Goal: Information Seeking & Learning: Learn about a topic

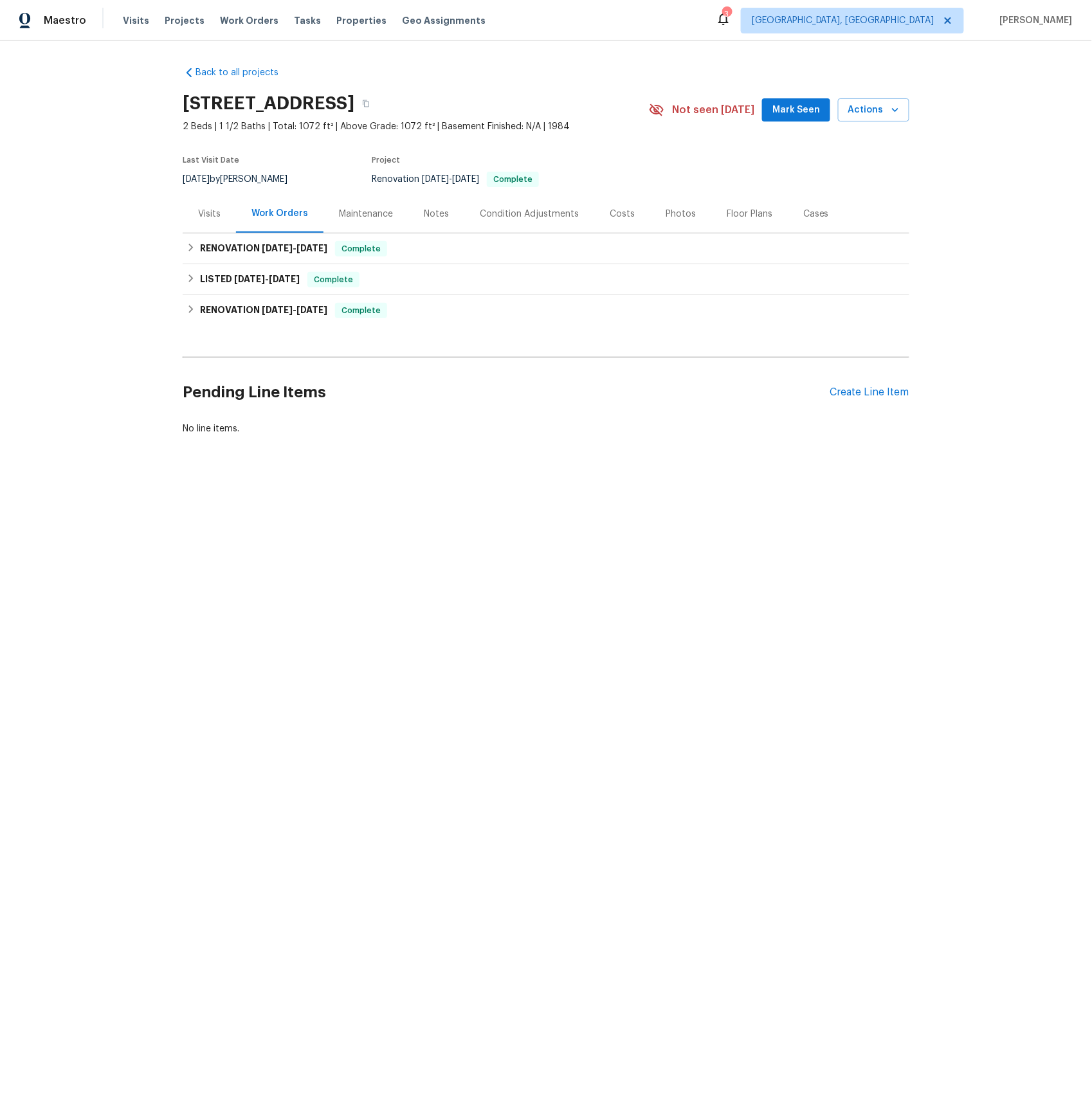
click at [210, 216] on div "Visits" at bounding box center [209, 214] width 23 height 13
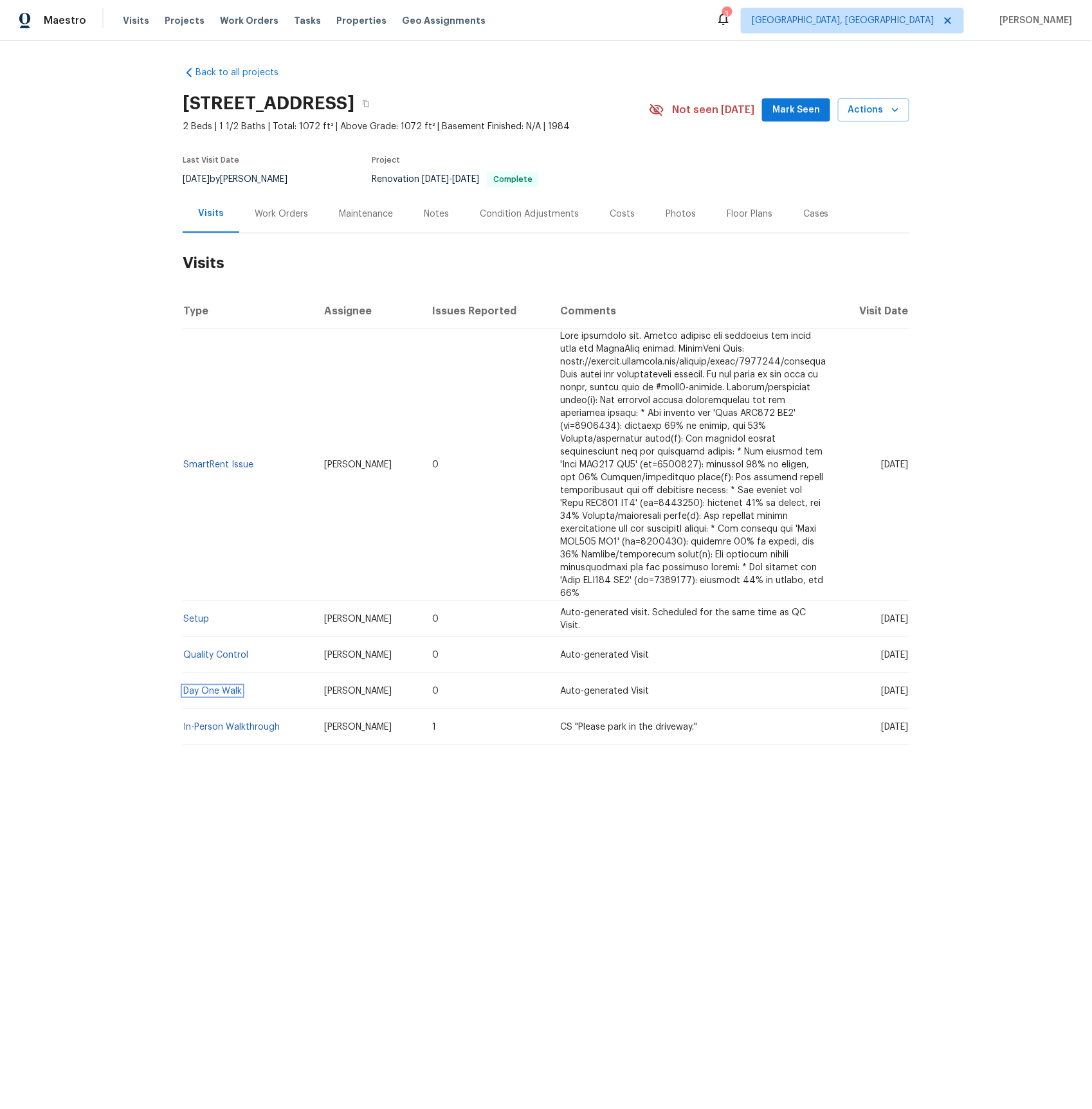
click at [223, 687] on link "Day One Walk" at bounding box center [212, 691] width 58 height 9
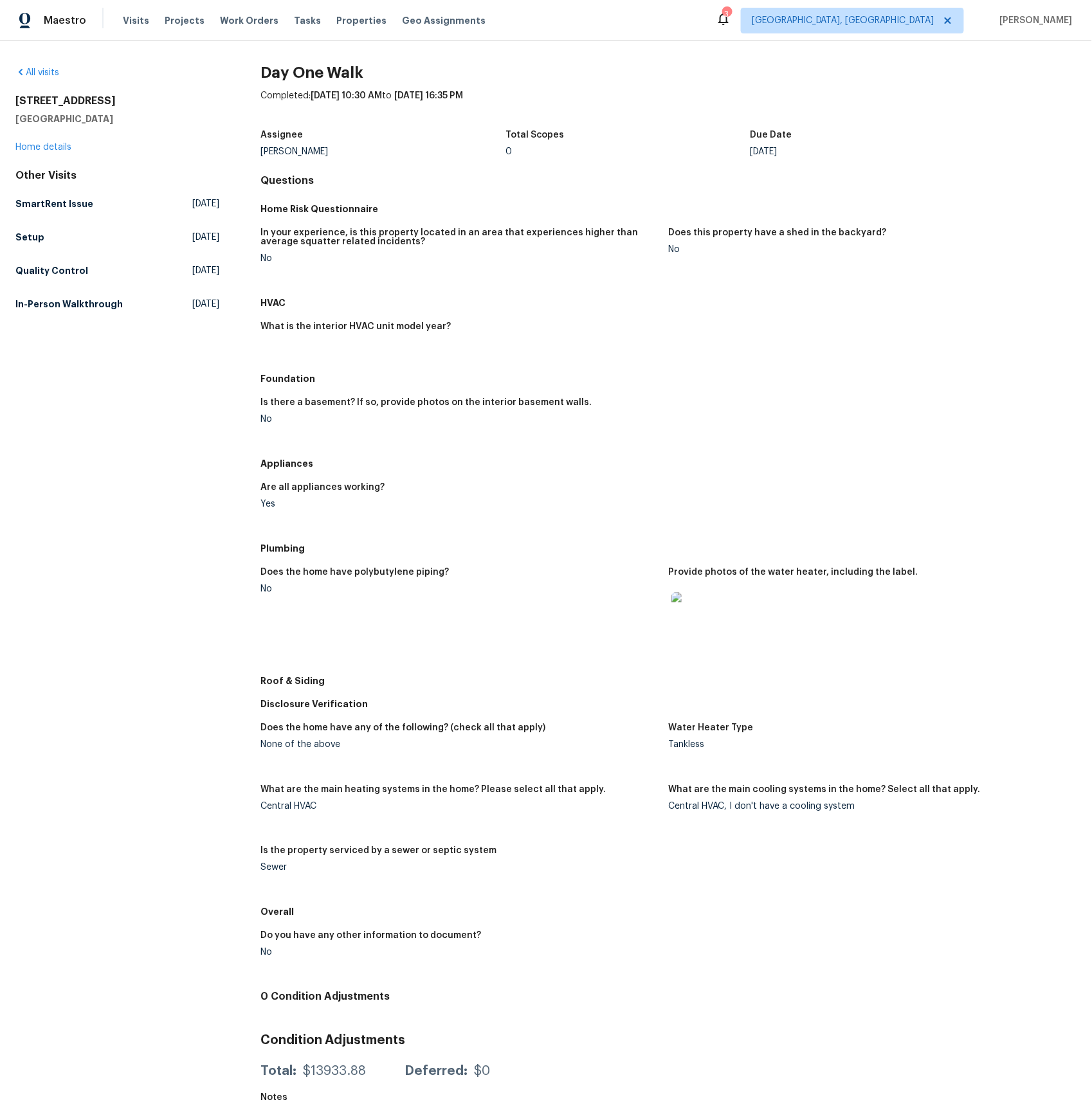
scroll to position [18, 0]
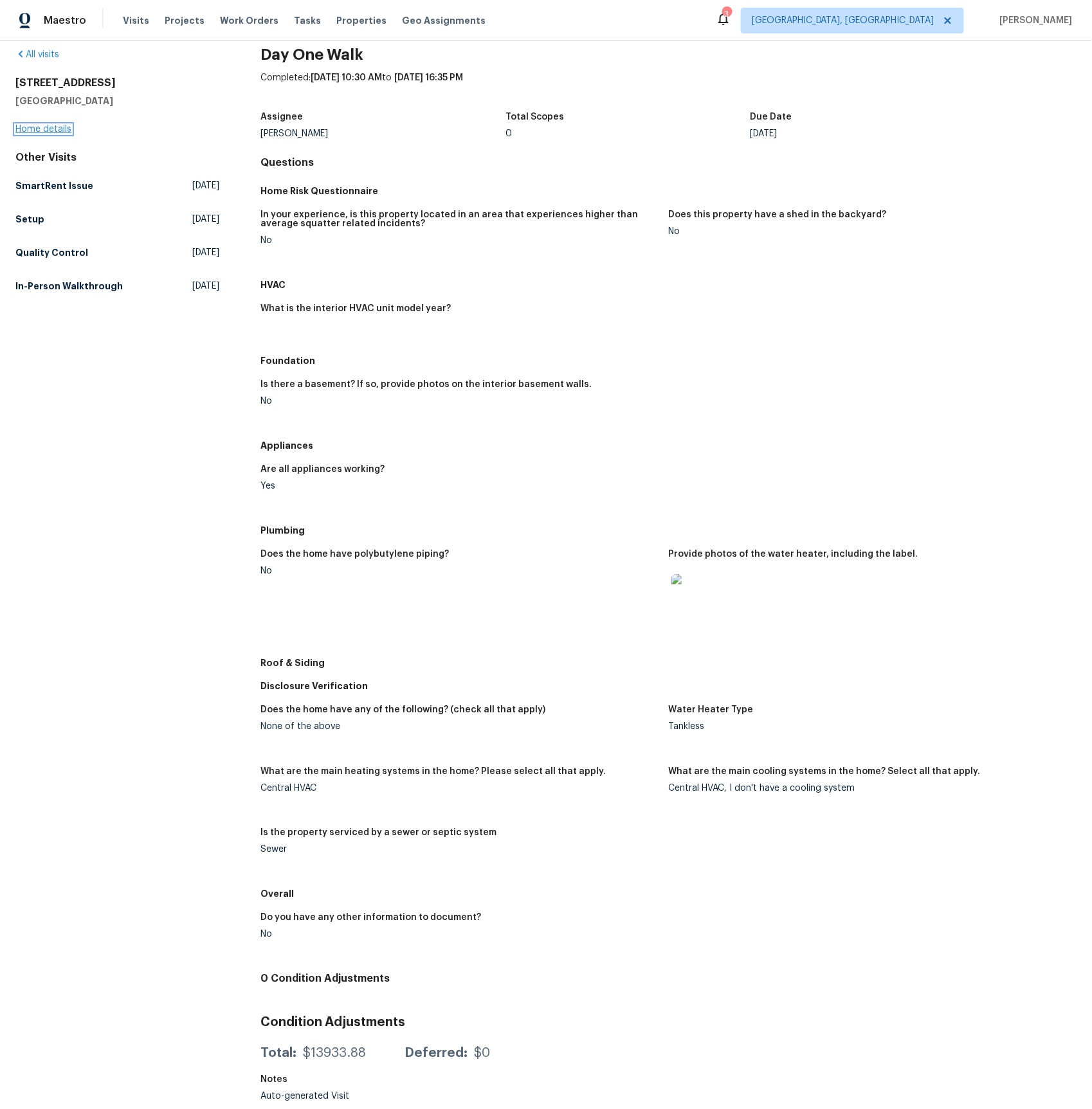
click at [56, 131] on link "Home details" at bounding box center [43, 129] width 56 height 9
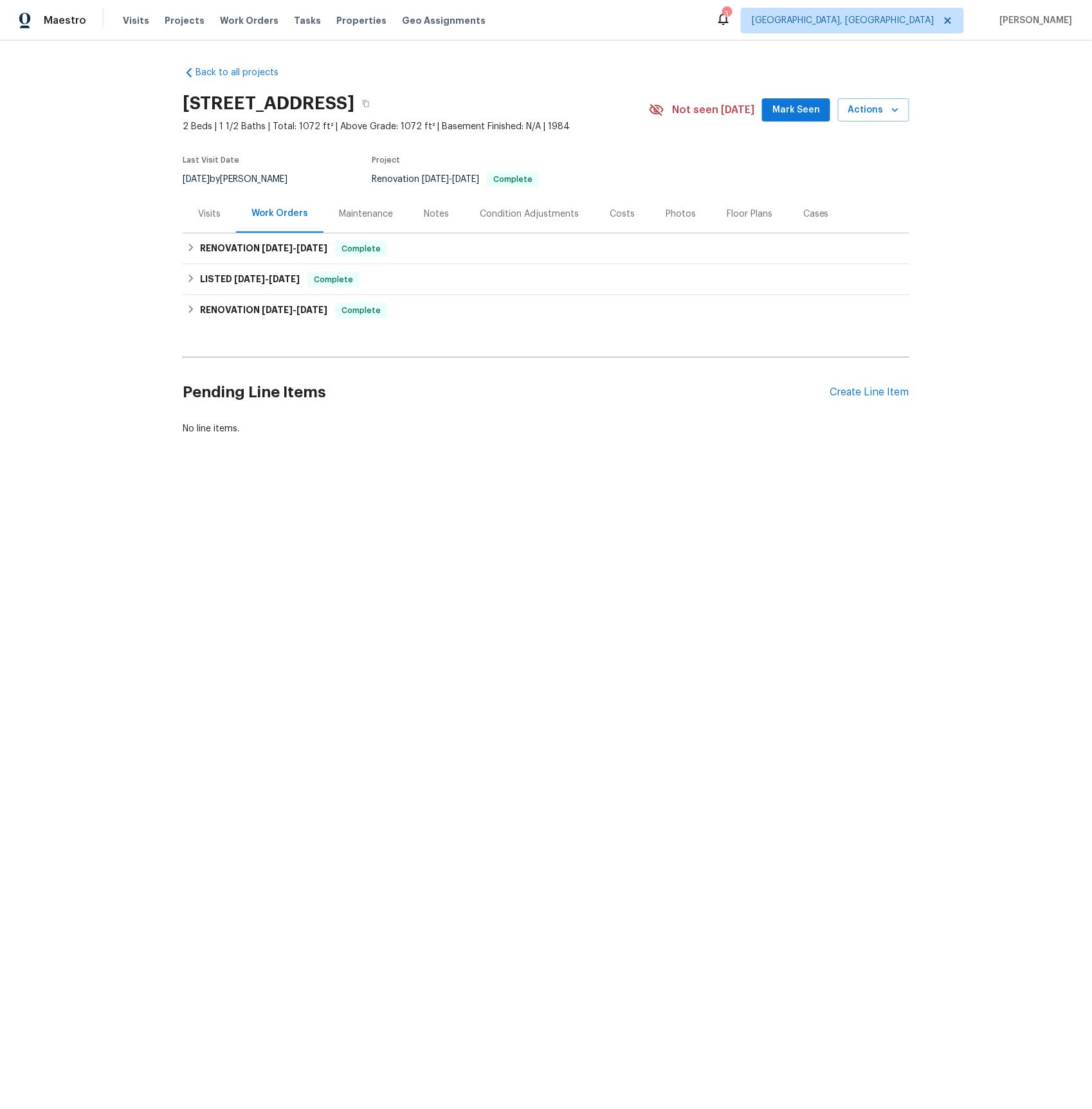
click at [212, 217] on div "Visits" at bounding box center [209, 214] width 23 height 13
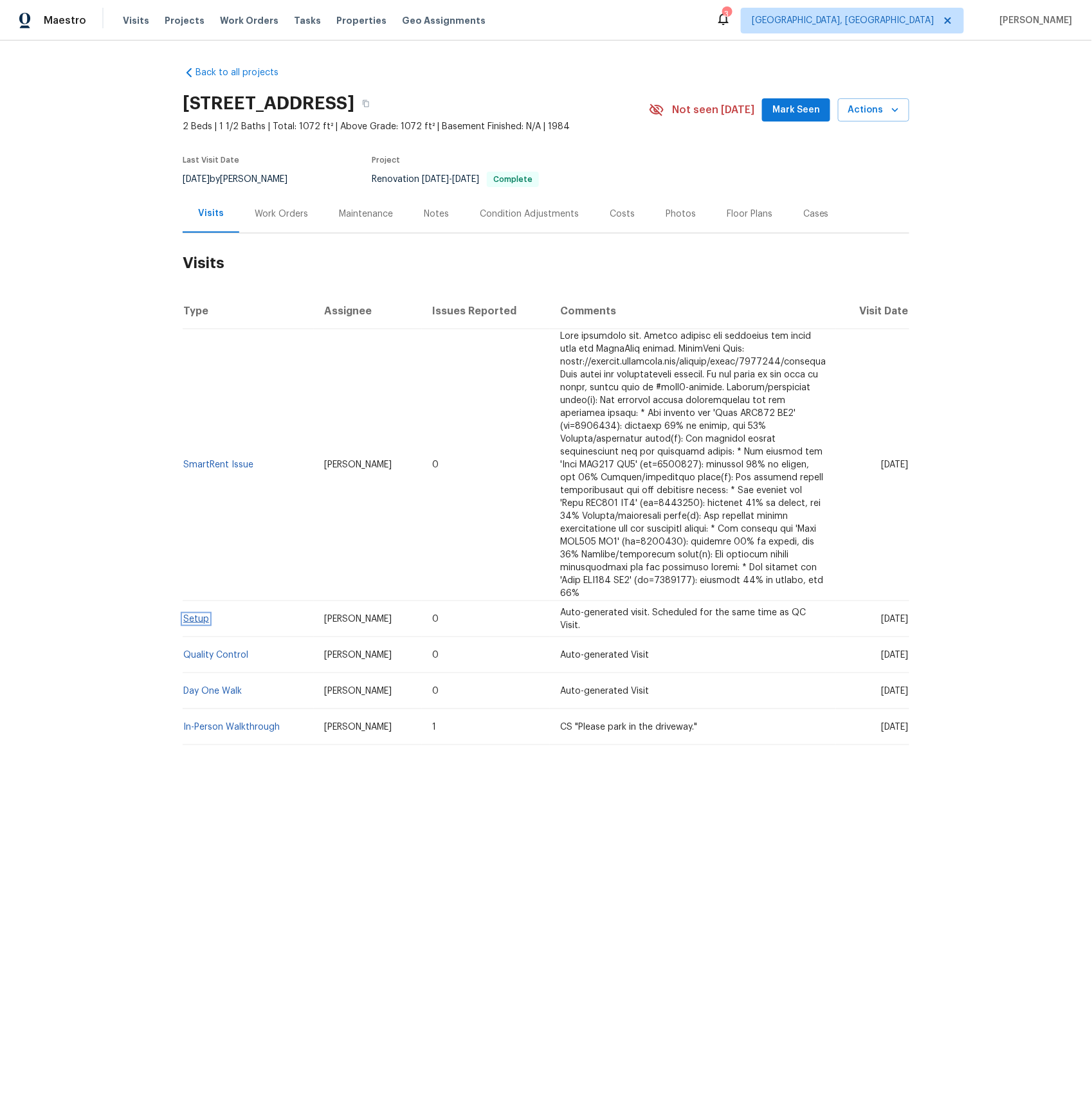
click at [197, 615] on link "Setup" at bounding box center [196, 620] width 26 height 9
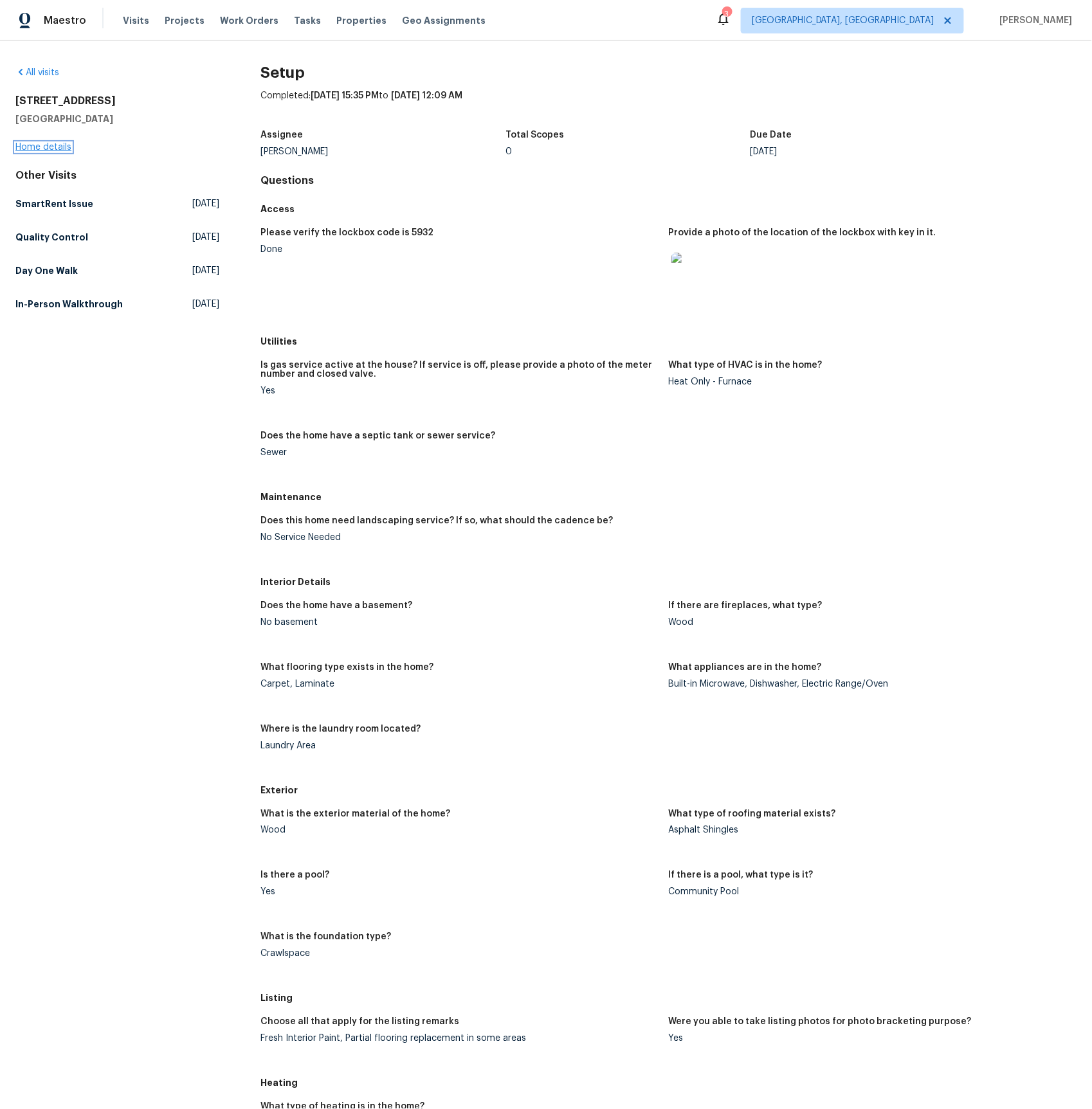
click at [40, 146] on link "Home details" at bounding box center [43, 148] width 56 height 9
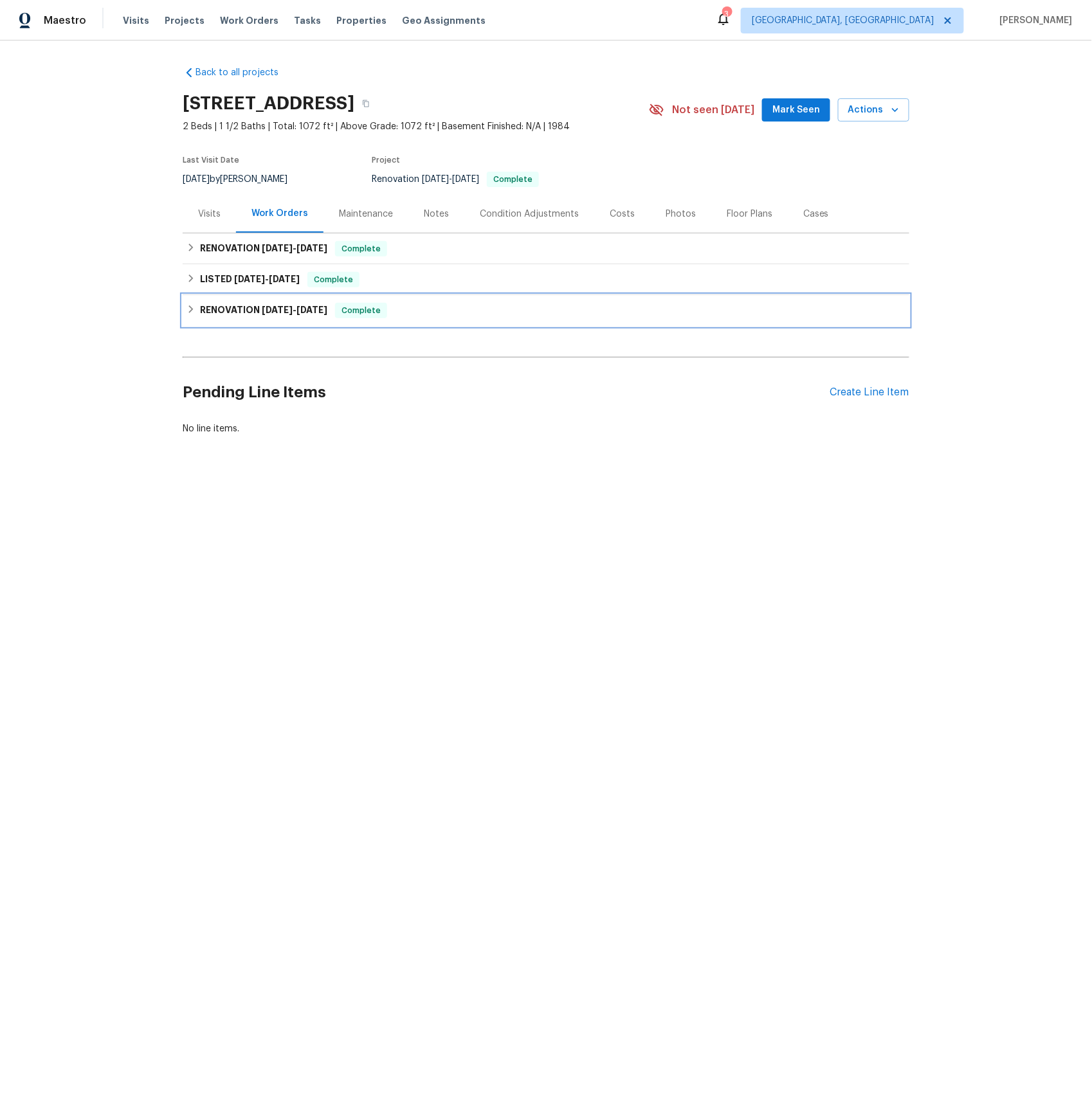
click at [227, 306] on h6 "RENOVATION [DATE] - [DATE]" at bounding box center [263, 311] width 128 height 16
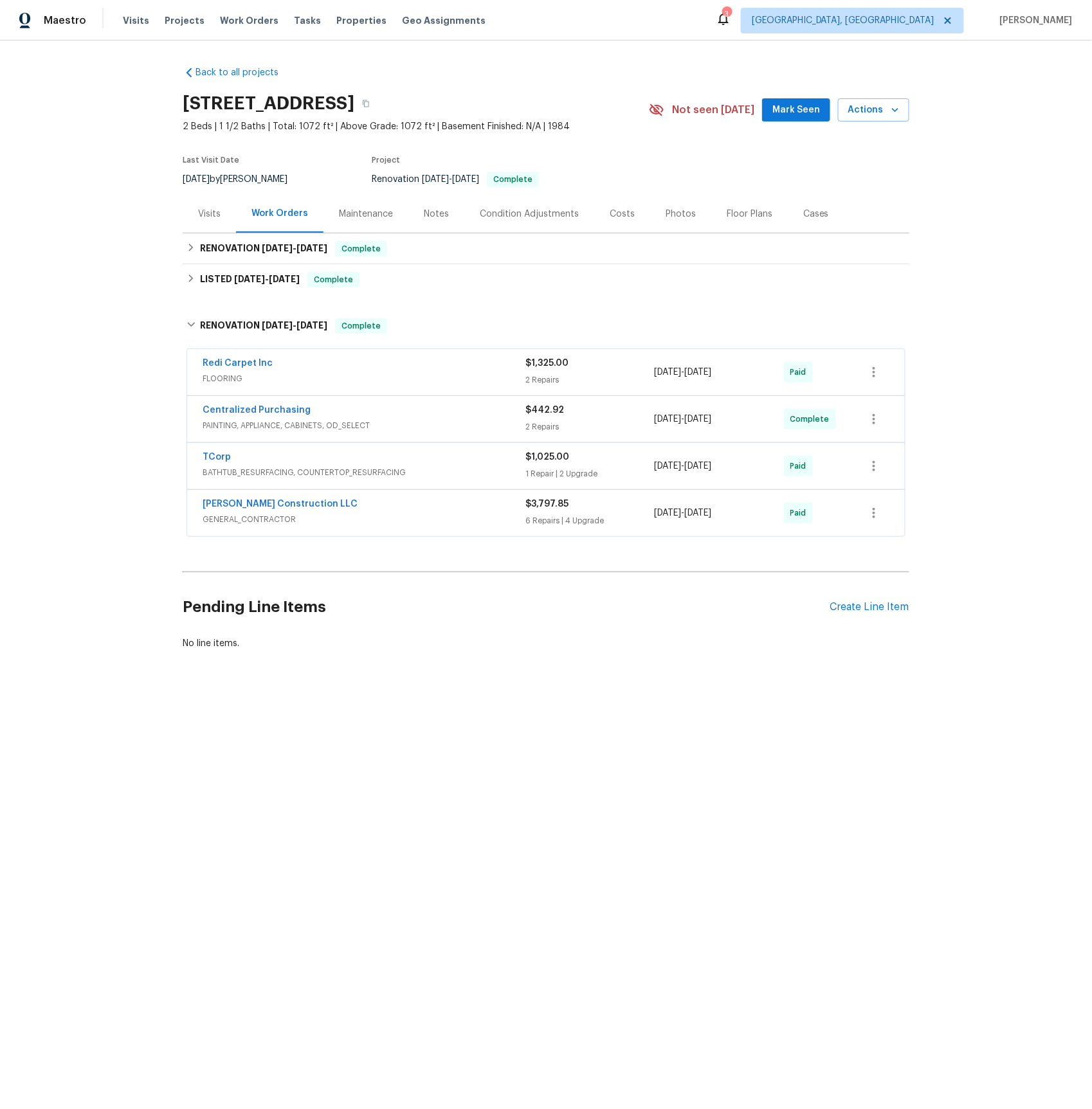
drag, startPoint x: 235, startPoint y: 517, endPoint x: 238, endPoint y: 502, distance: 15.3
click at [235, 517] on span "GENERAL_CONTRACTOR" at bounding box center [364, 520] width 323 height 13
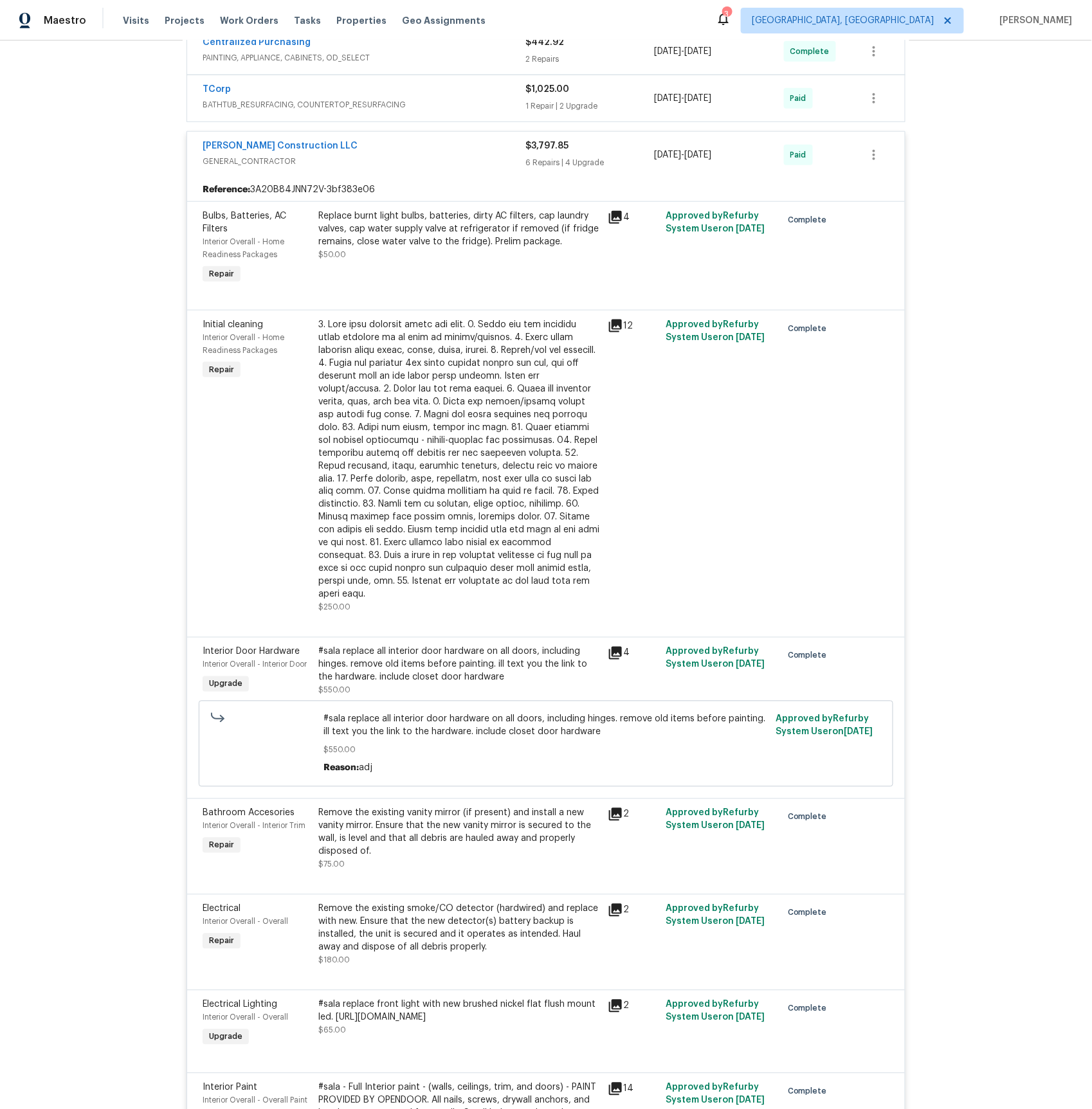
scroll to position [410, 0]
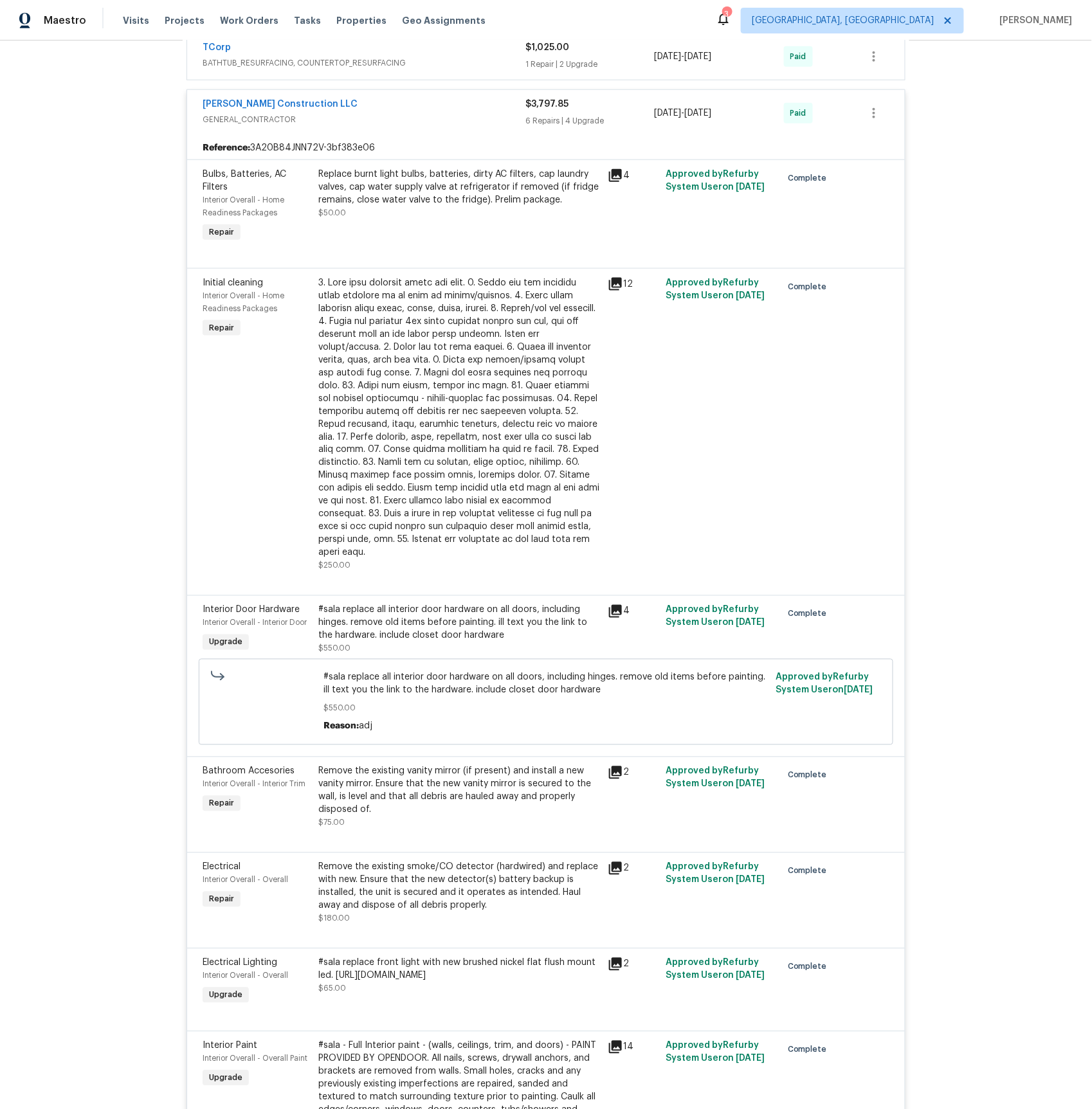
click at [614, 284] on icon at bounding box center [616, 284] width 13 height 13
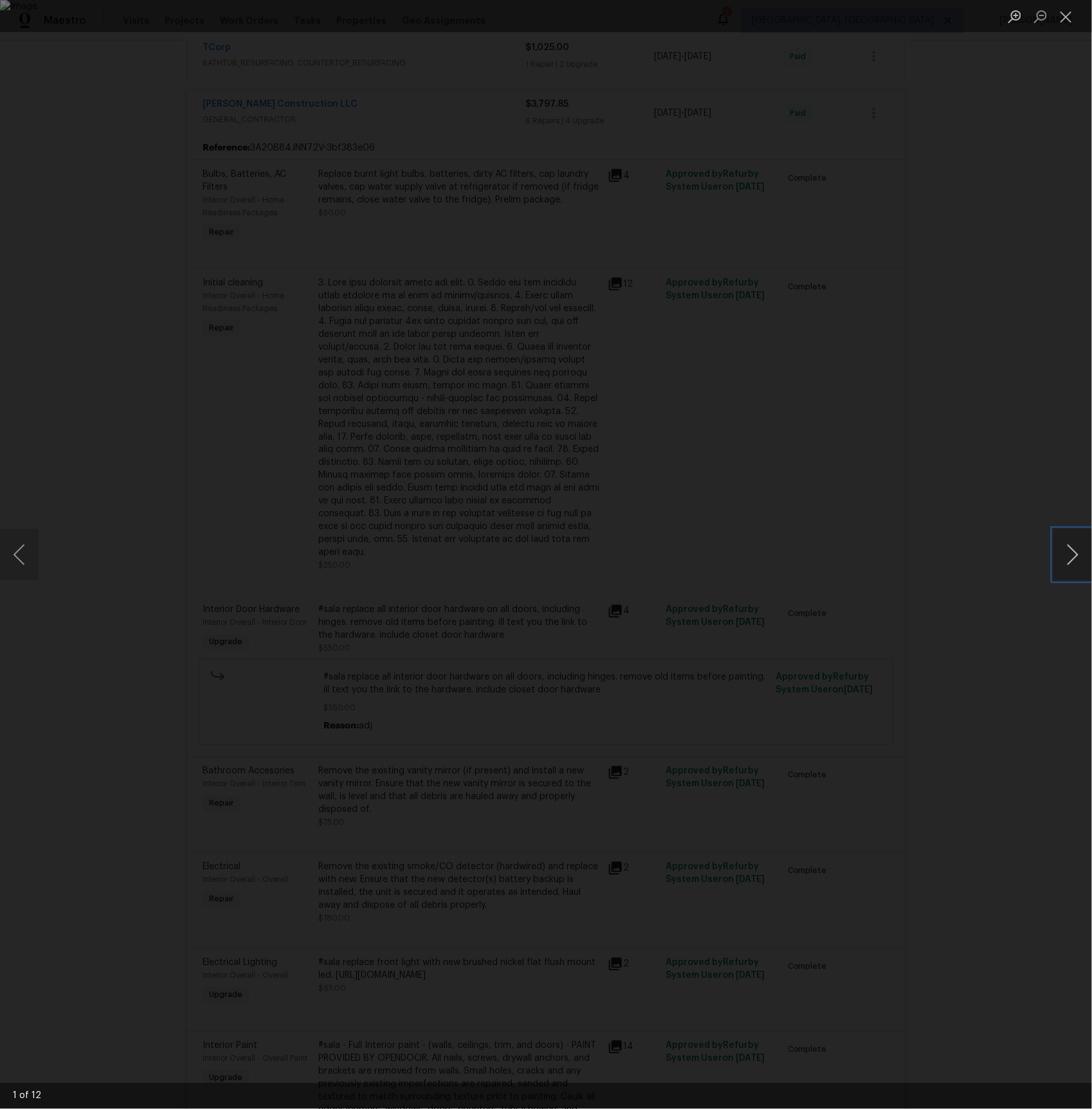
click at [1069, 559] on button "Next image" at bounding box center [1073, 554] width 39 height 51
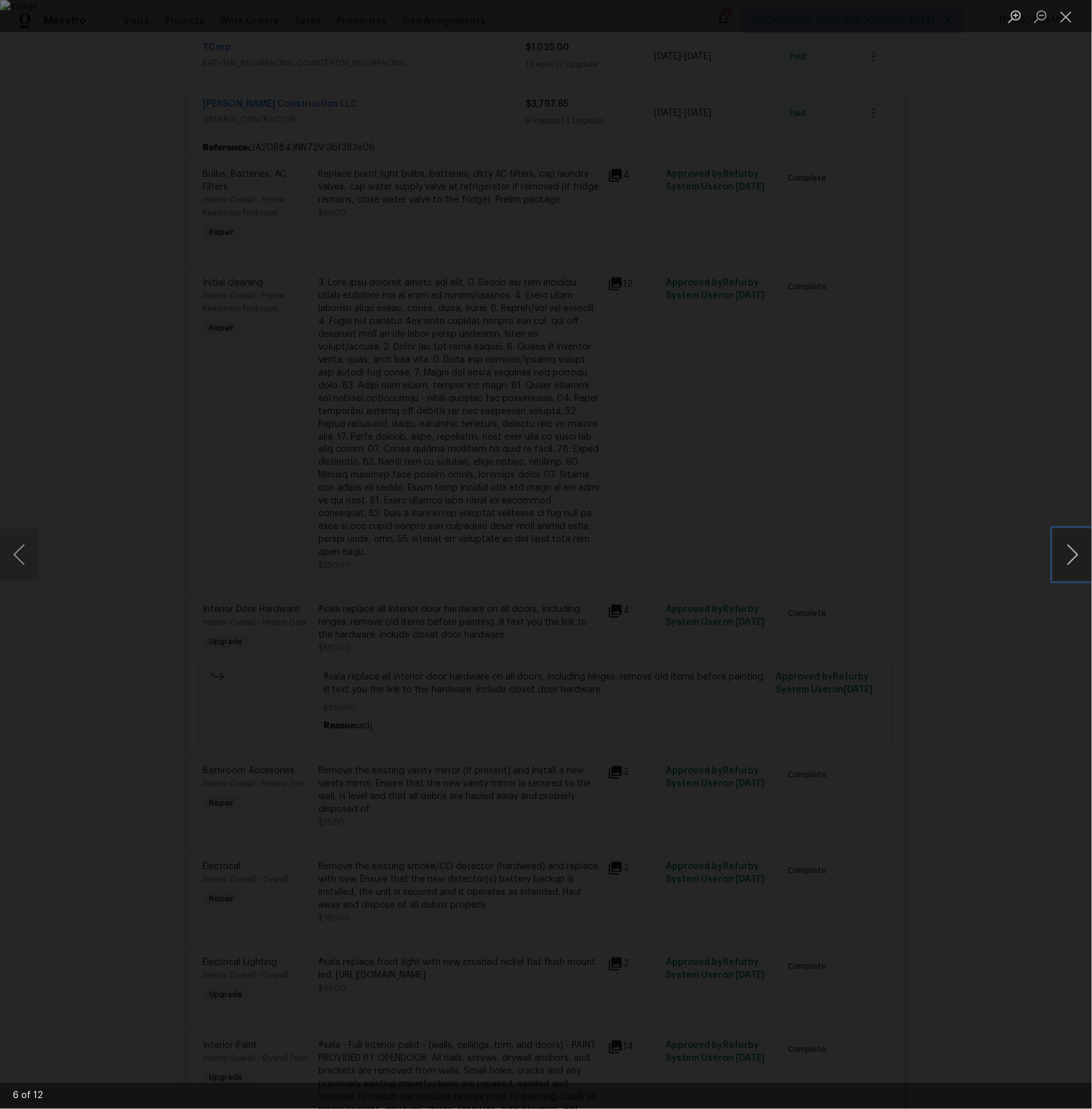
click at [1069, 559] on button "Next image" at bounding box center [1073, 554] width 39 height 51
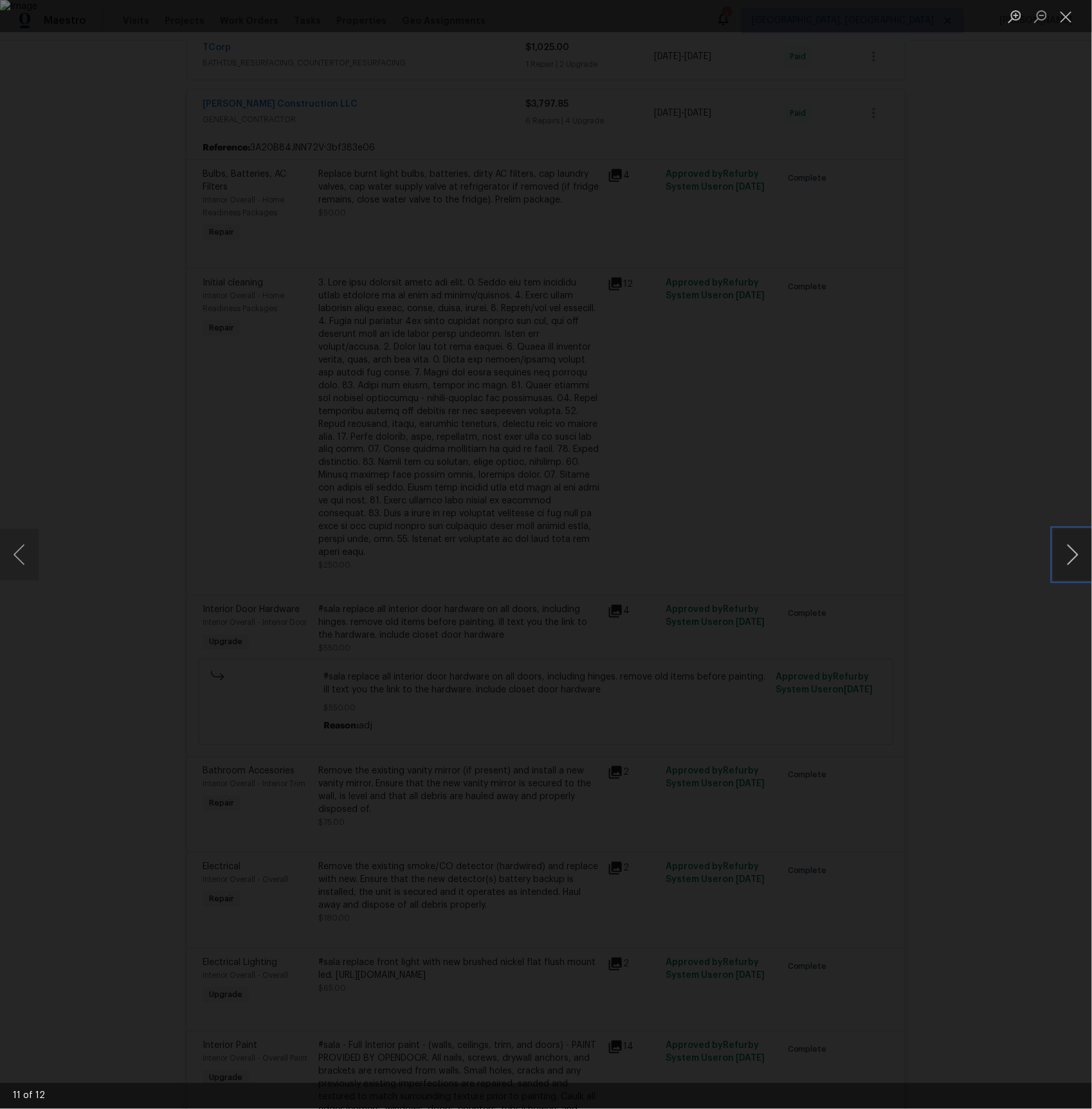
click at [1069, 559] on button "Next image" at bounding box center [1073, 554] width 39 height 51
click at [1074, 18] on button "Close lightbox" at bounding box center [1066, 16] width 26 height 23
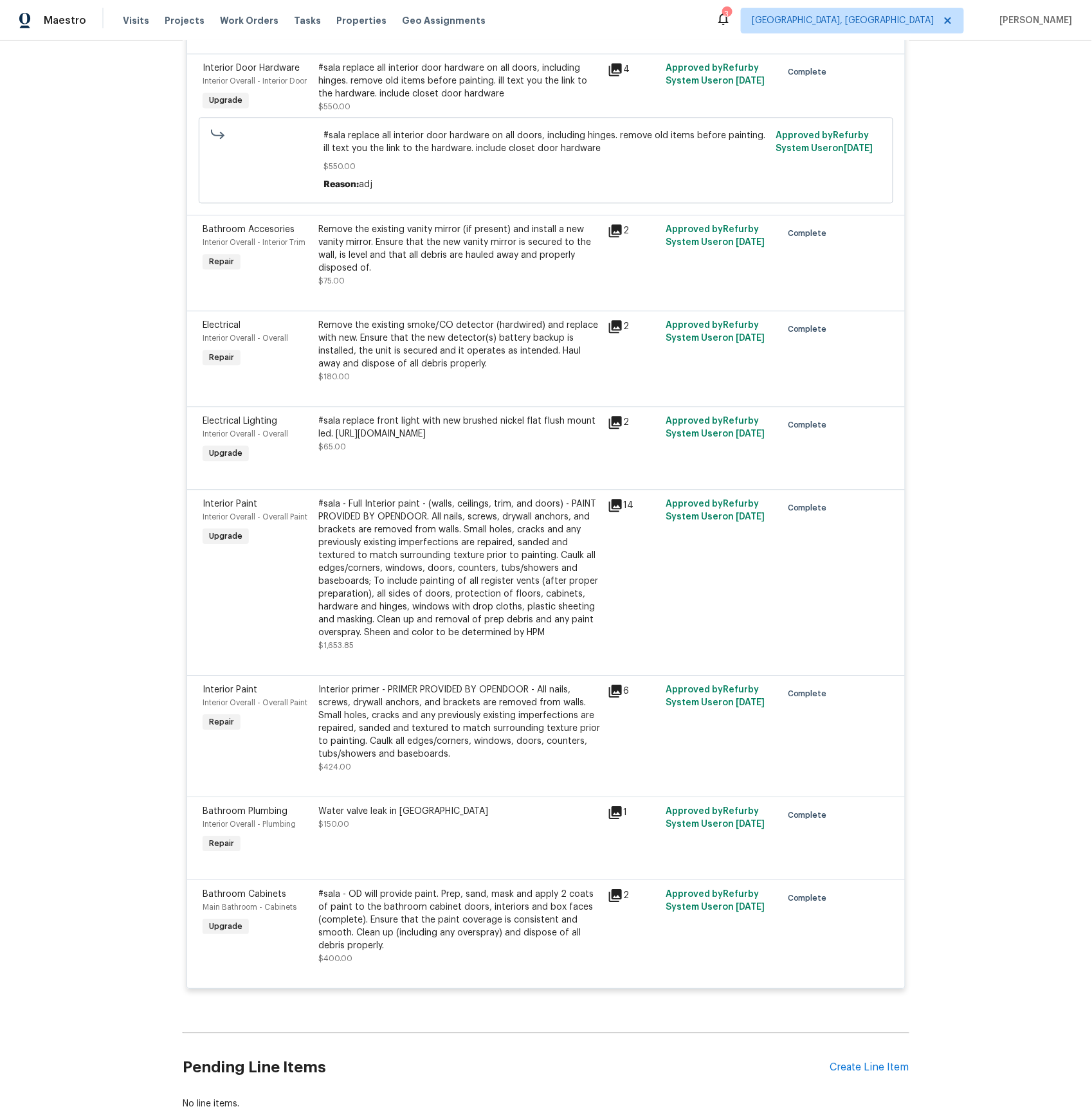
scroll to position [958, 0]
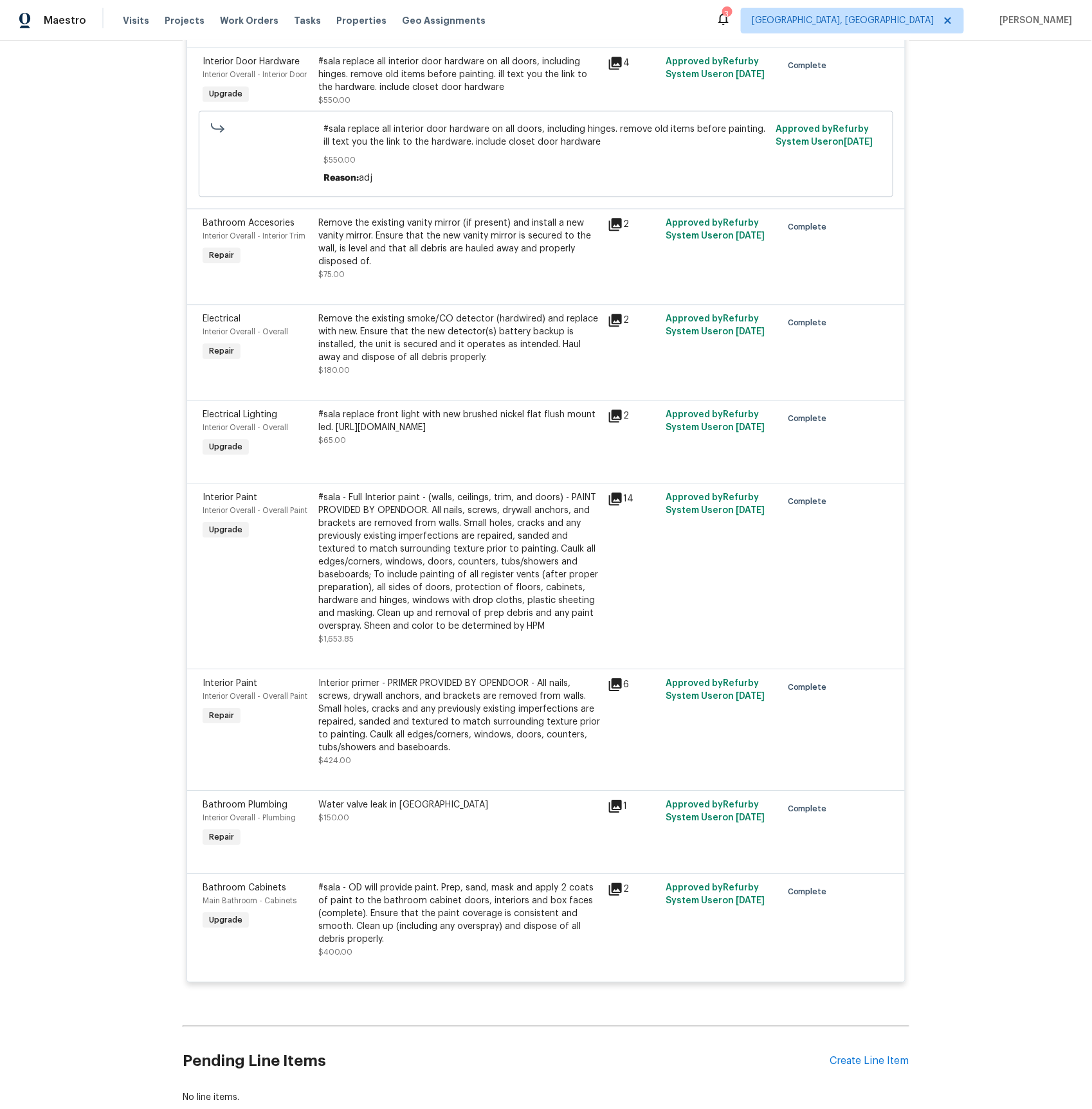
drag, startPoint x: 620, startPoint y: 504, endPoint x: 719, endPoint y: 506, distance: 99.0
click at [620, 504] on icon at bounding box center [616, 499] width 13 height 13
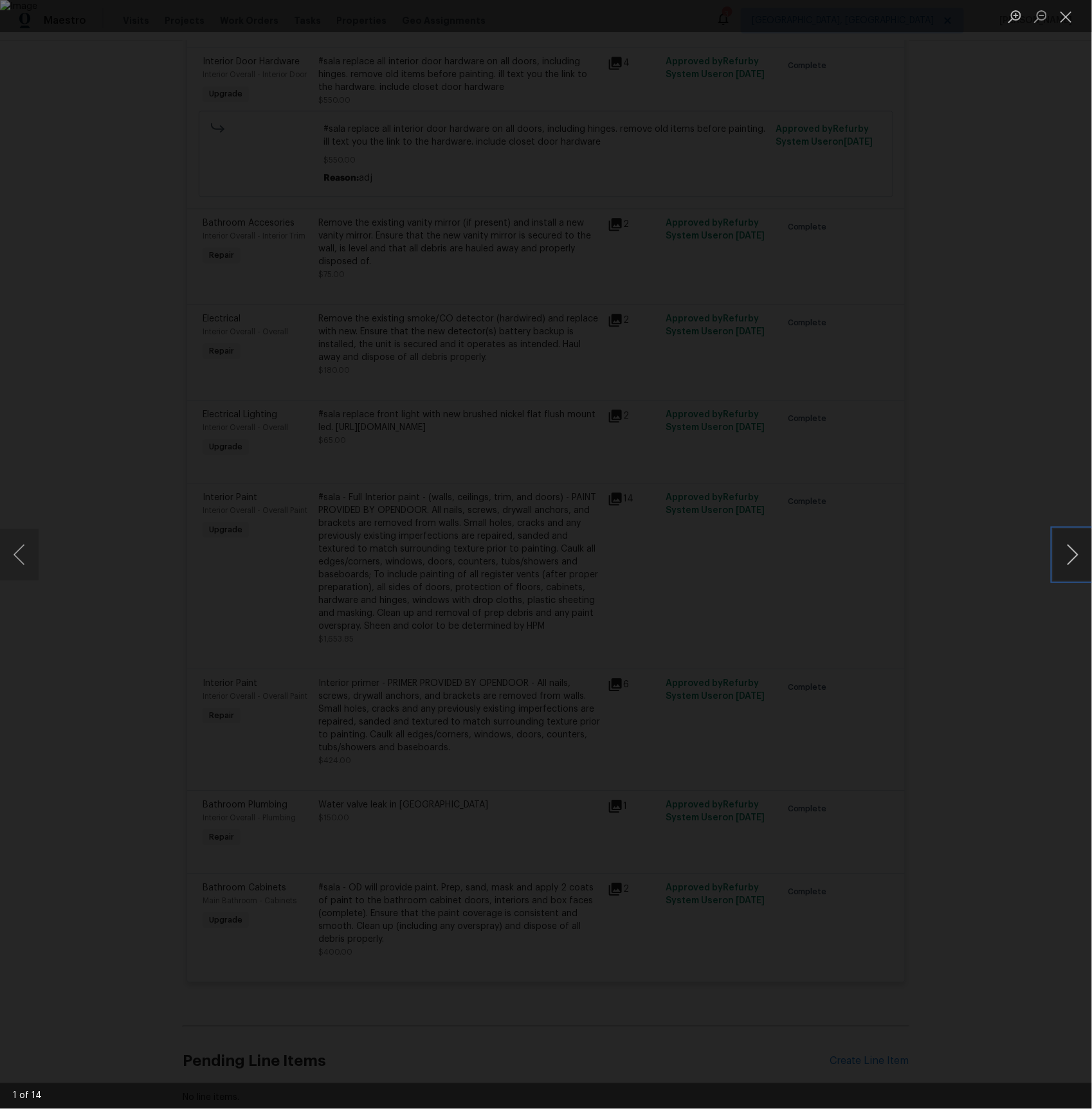
click at [1071, 552] on button "Next image" at bounding box center [1073, 554] width 39 height 51
click at [1070, 552] on button "Next image" at bounding box center [1073, 554] width 39 height 51
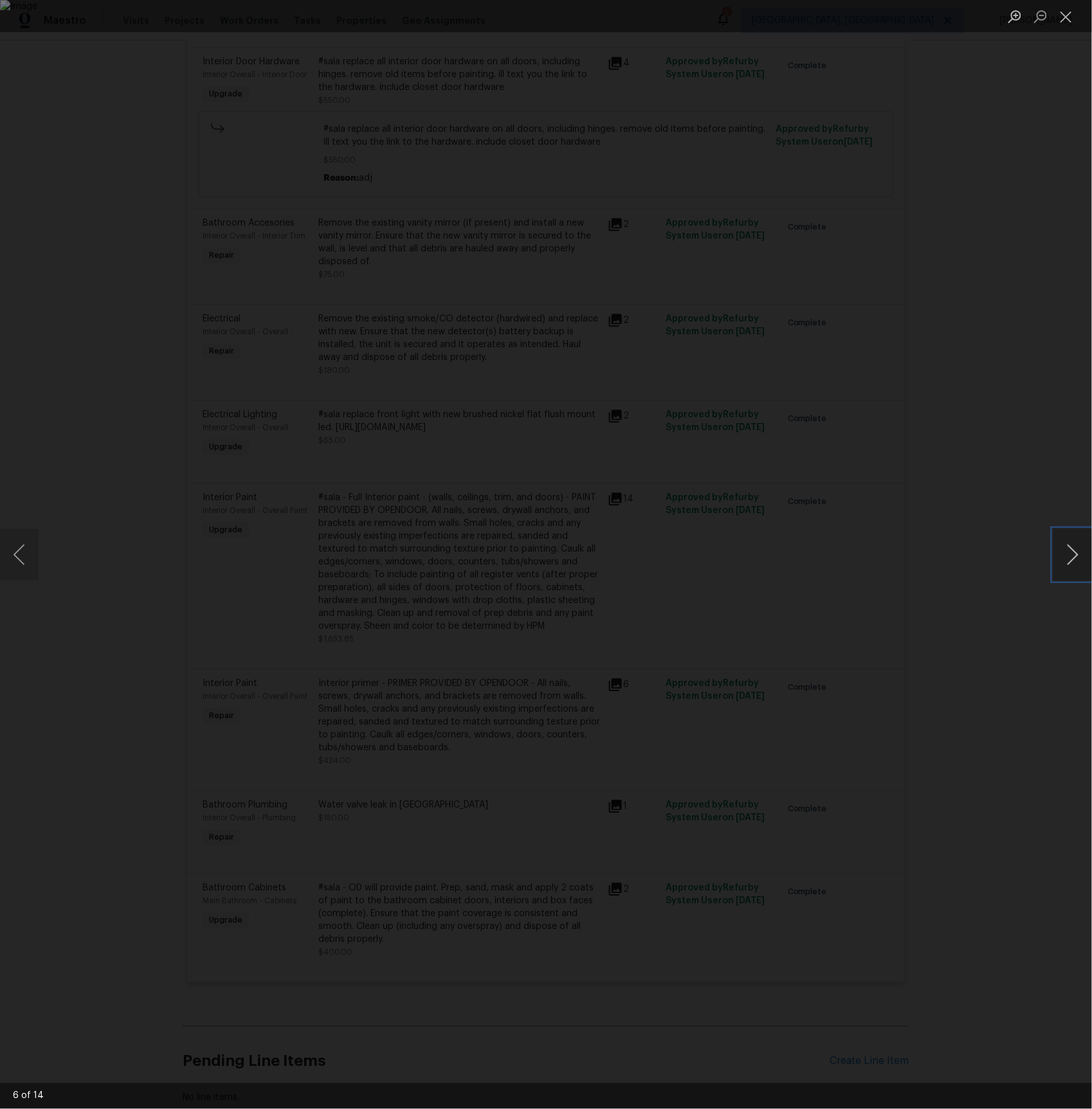
click at [1070, 552] on button "Next image" at bounding box center [1073, 554] width 39 height 51
click at [1069, 552] on button "Next image" at bounding box center [1073, 554] width 39 height 51
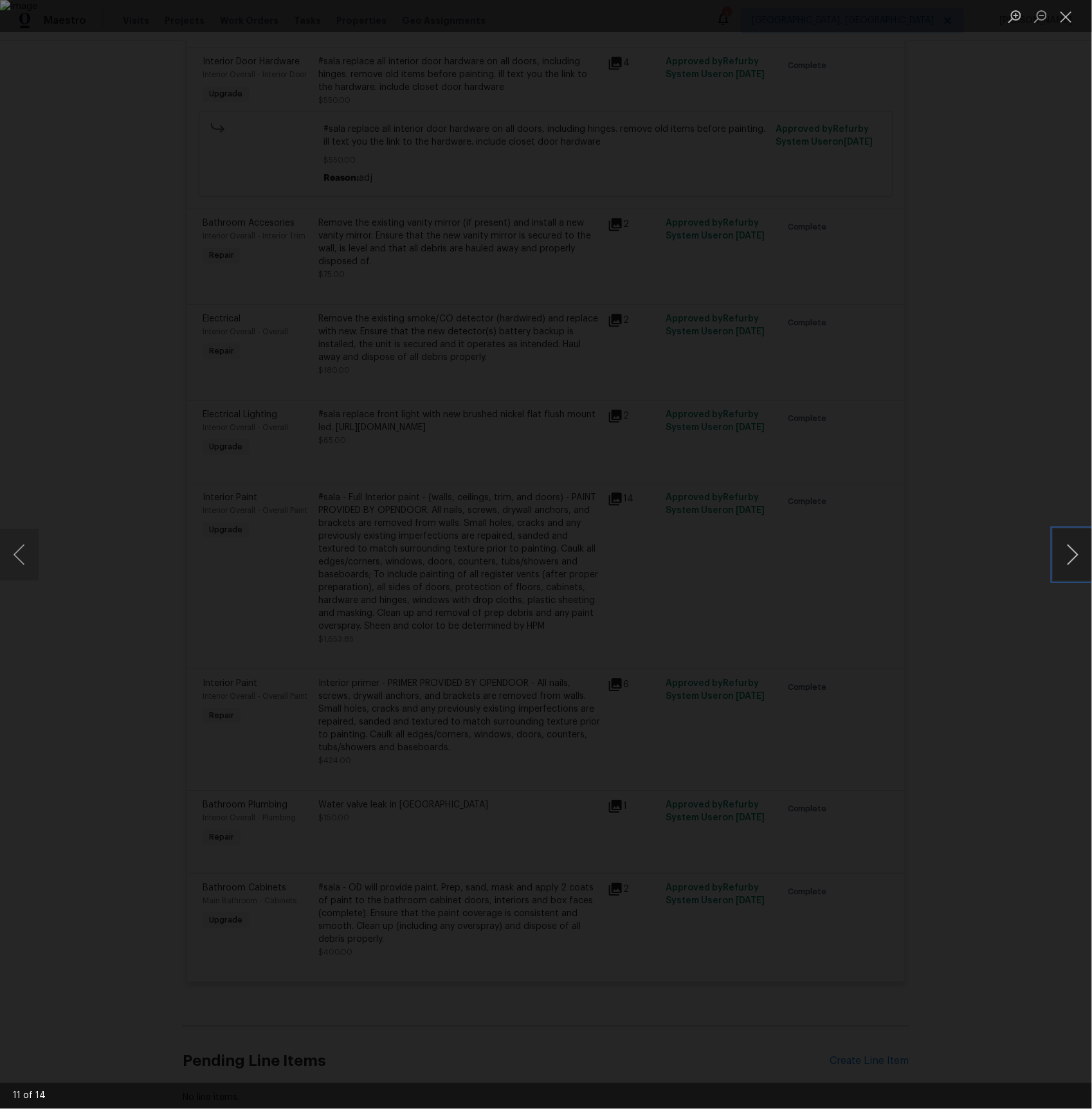
click at [1069, 552] on button "Next image" at bounding box center [1073, 554] width 39 height 51
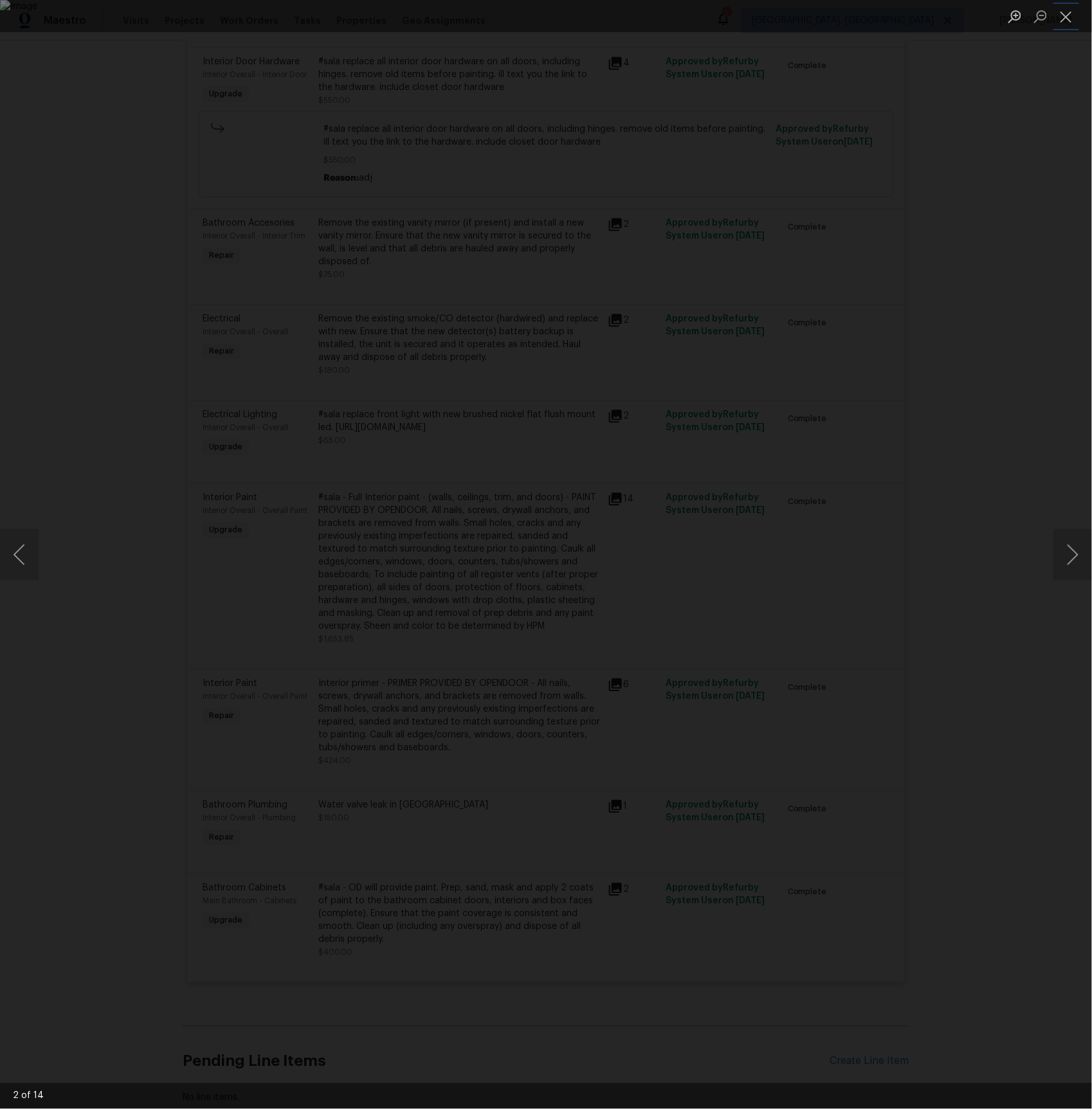
drag, startPoint x: 1067, startPoint y: 13, endPoint x: 1038, endPoint y: 44, distance: 42.4
click at [1067, 13] on button "Close lightbox" at bounding box center [1066, 16] width 26 height 23
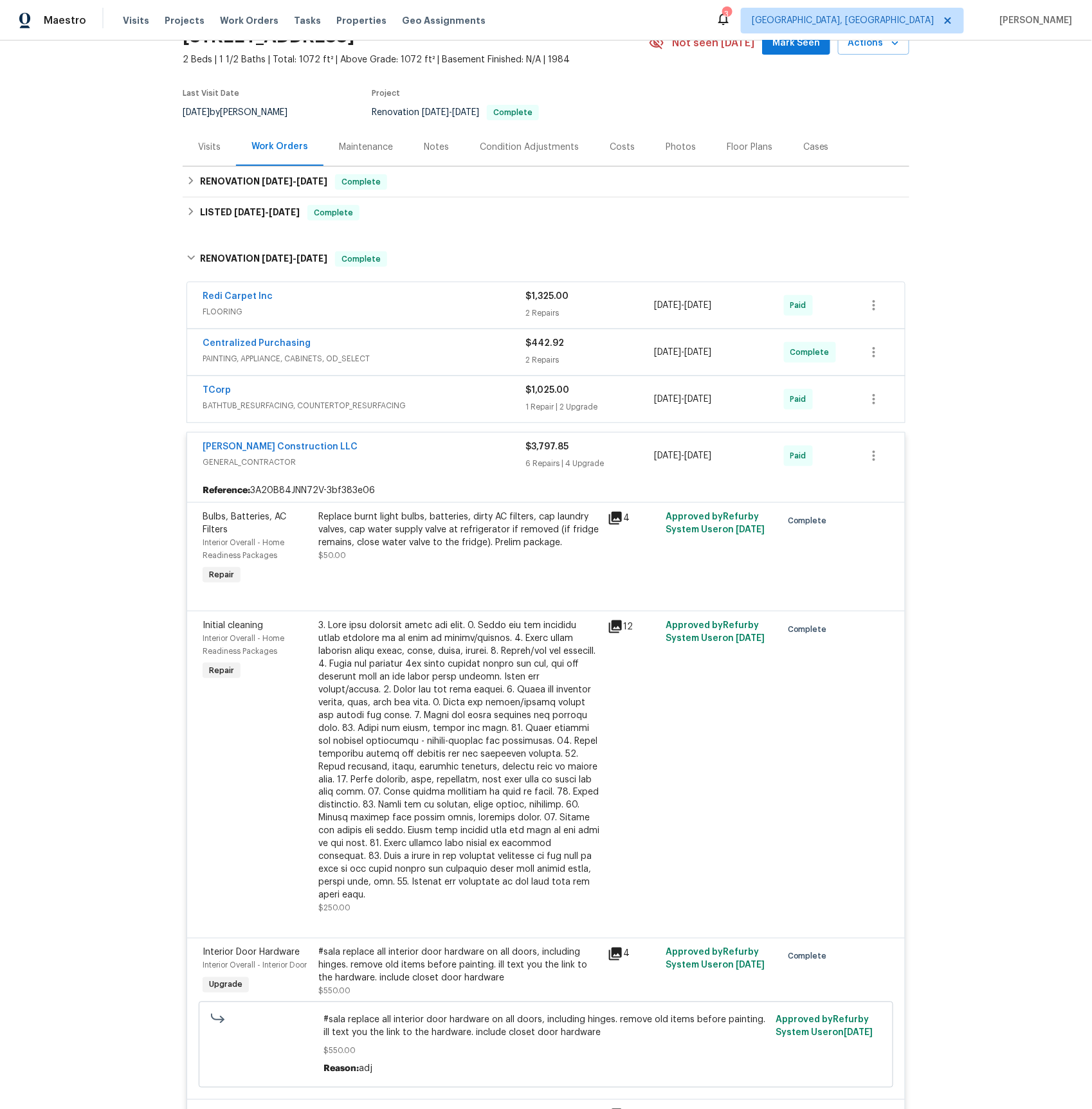
scroll to position [0, 0]
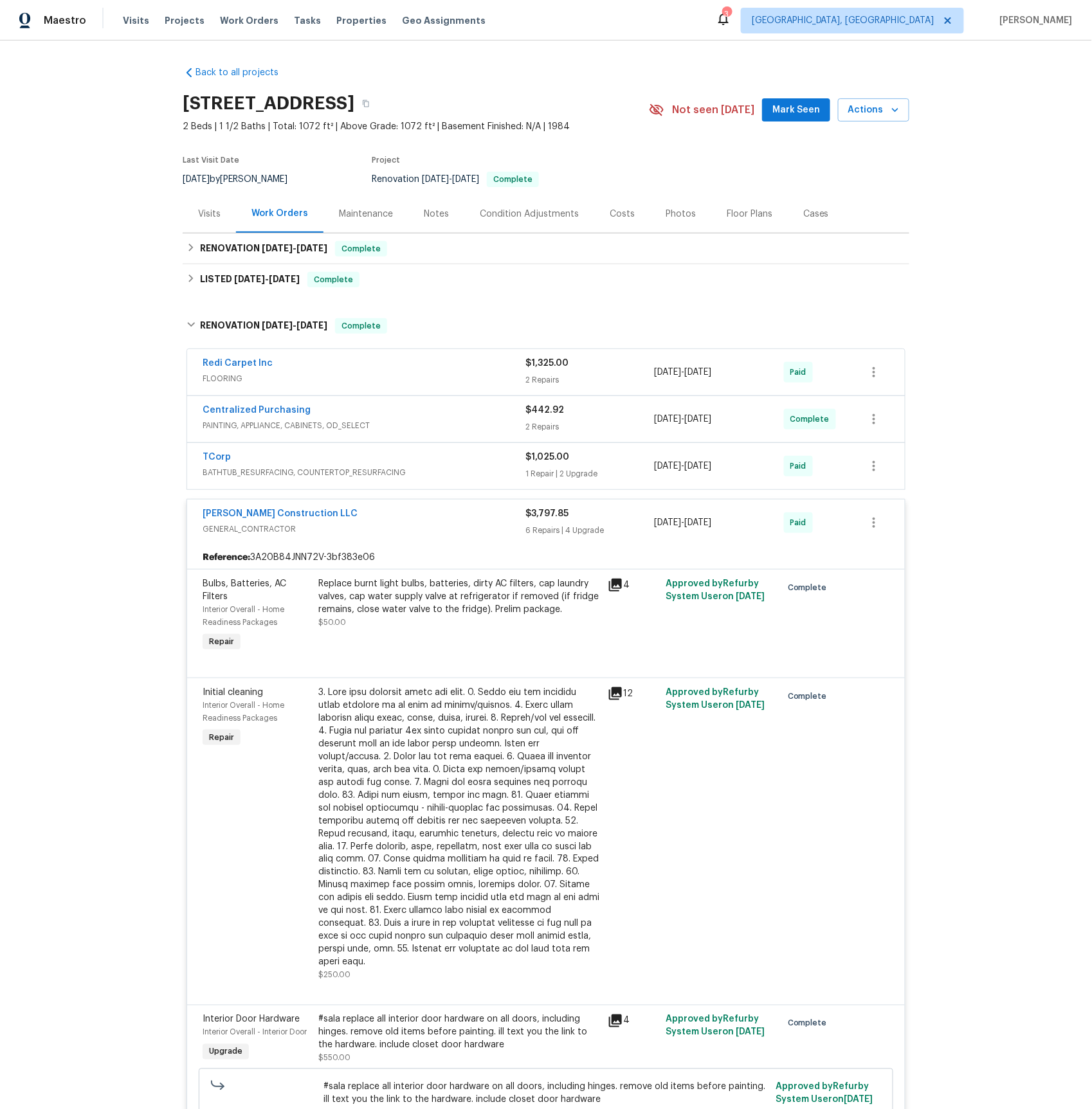
click at [238, 381] on span "FLOORING" at bounding box center [364, 379] width 323 height 13
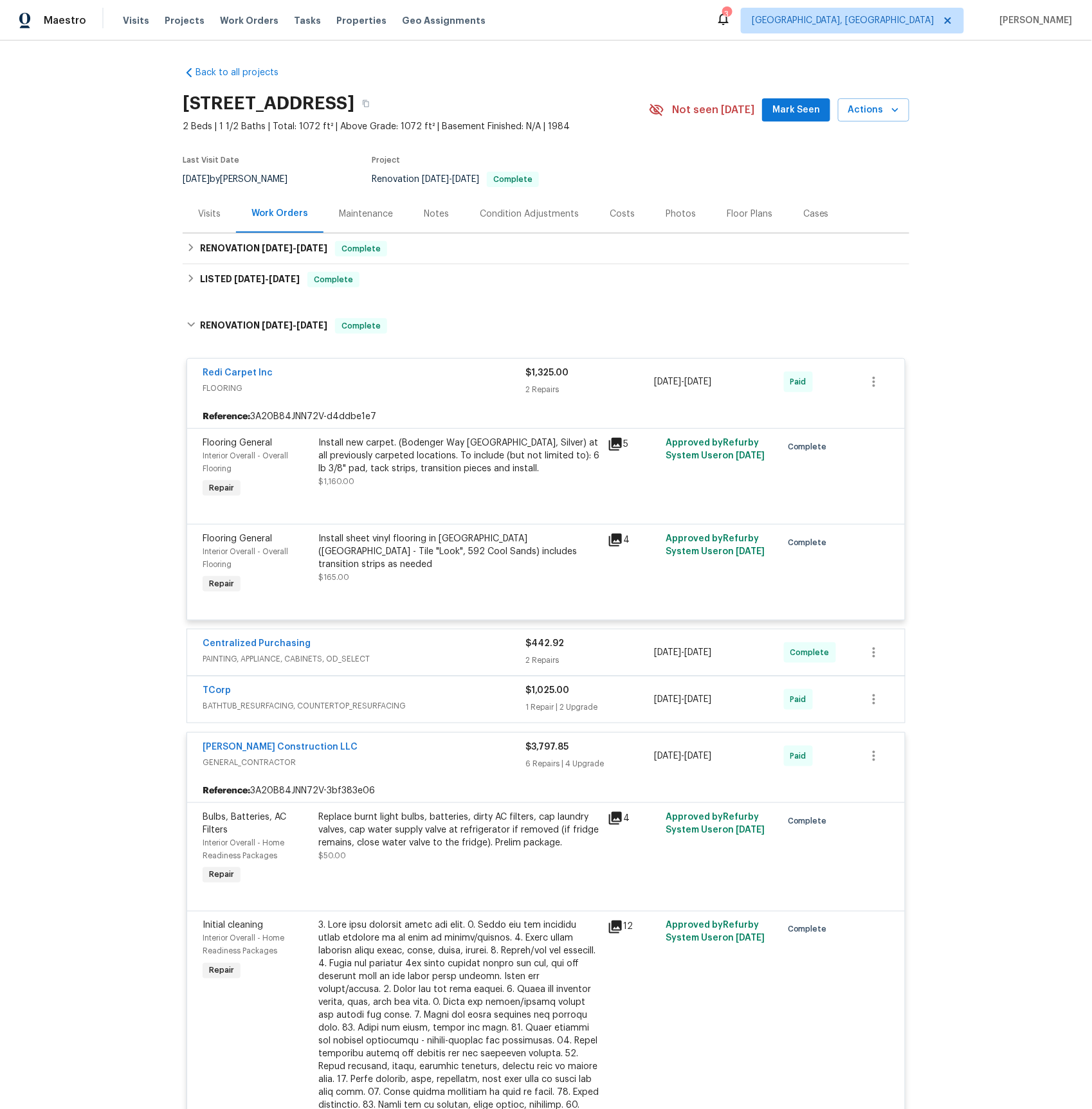
click at [233, 713] on span "BATHTUB_RESURFACING, COUNTERTOP_RESURFACING" at bounding box center [364, 706] width 323 height 13
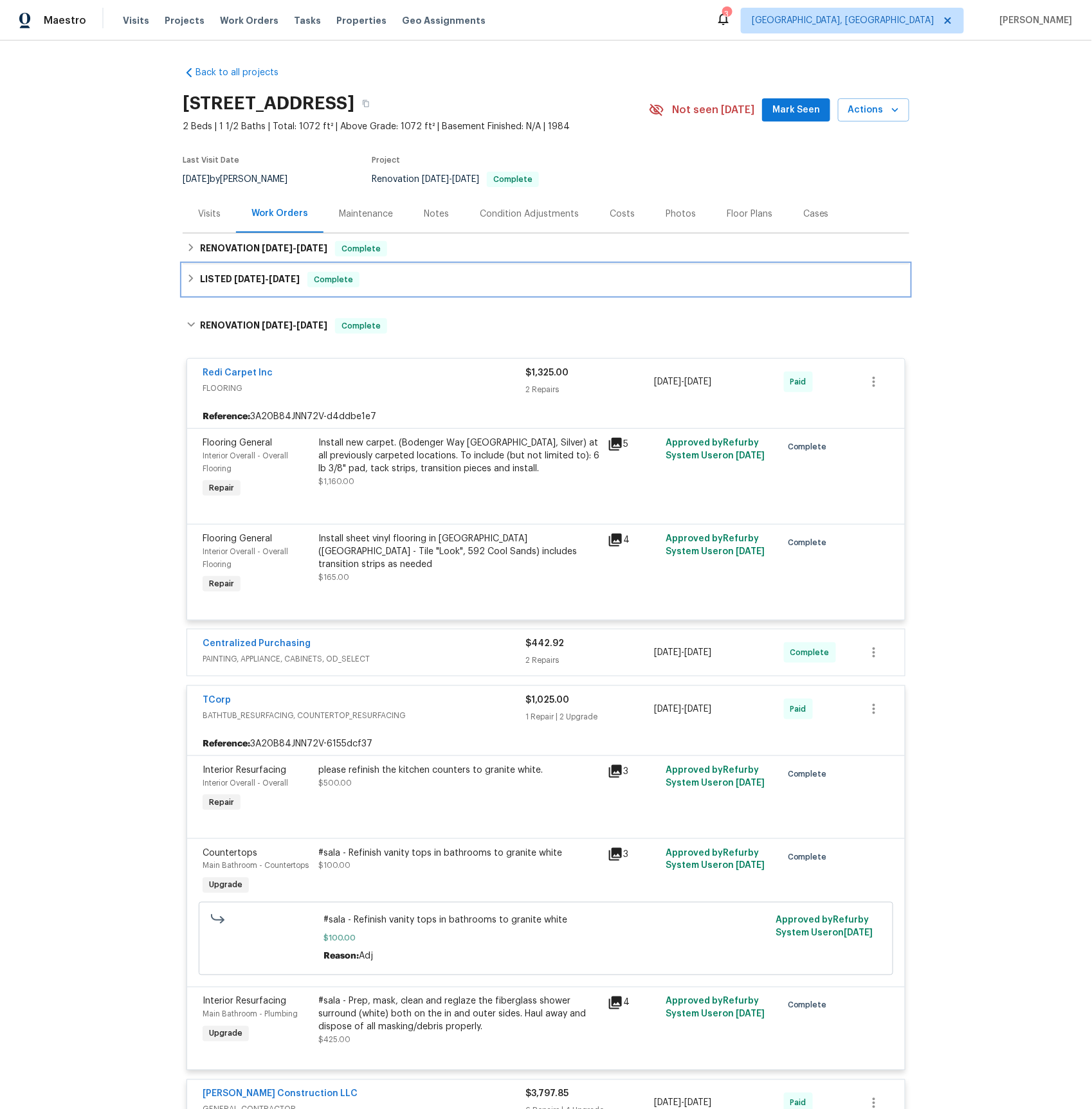
click at [245, 273] on h6 "LISTED [DATE] - [DATE]" at bounding box center [250, 280] width 100 height 16
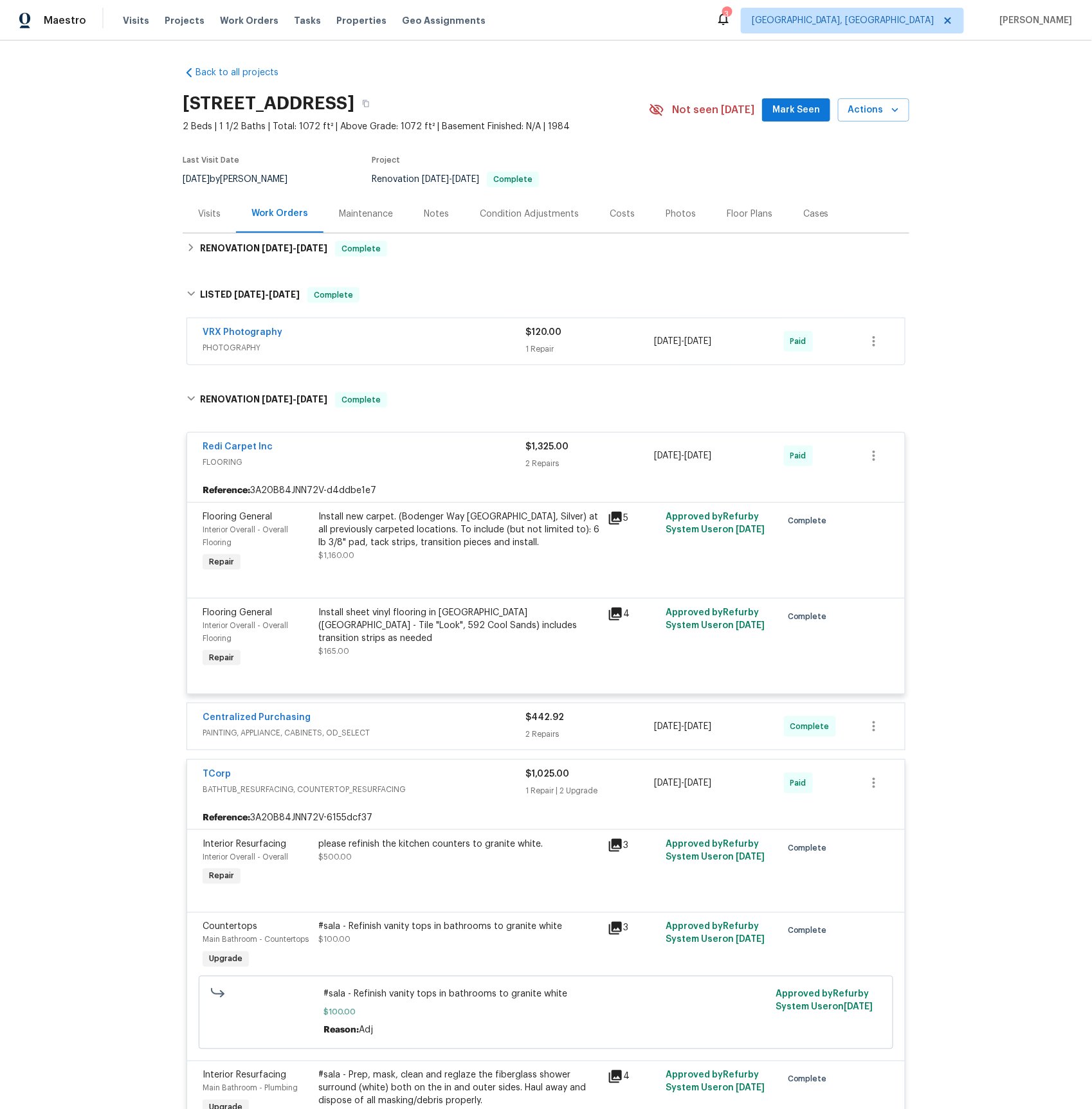
drag, startPoint x: 242, startPoint y: 348, endPoint x: 293, endPoint y: 353, distance: 51.2
click at [242, 348] on span "PHOTOGRAPHY" at bounding box center [364, 348] width 323 height 13
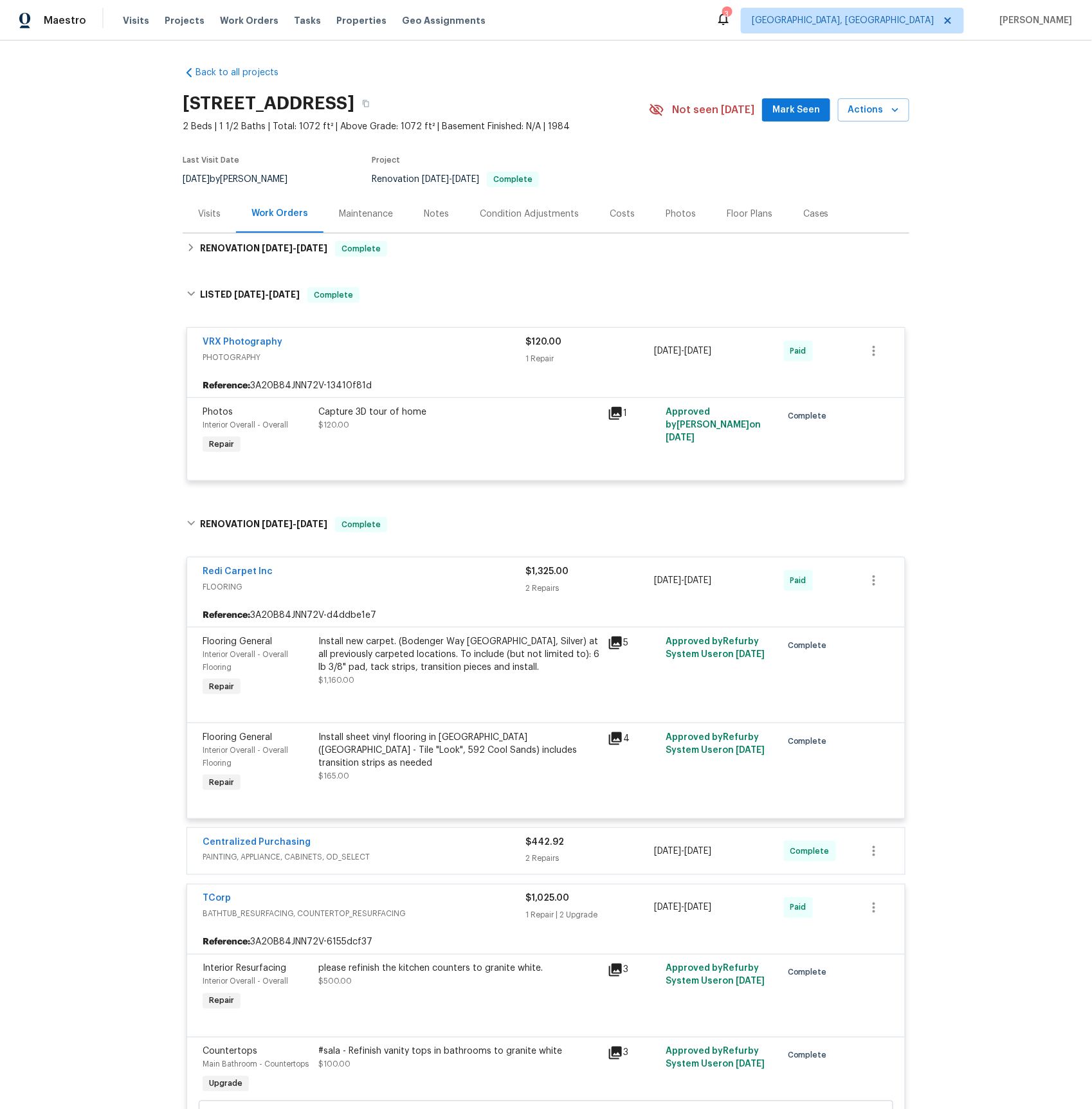
click at [616, 411] on icon at bounding box center [616, 414] width 13 height 13
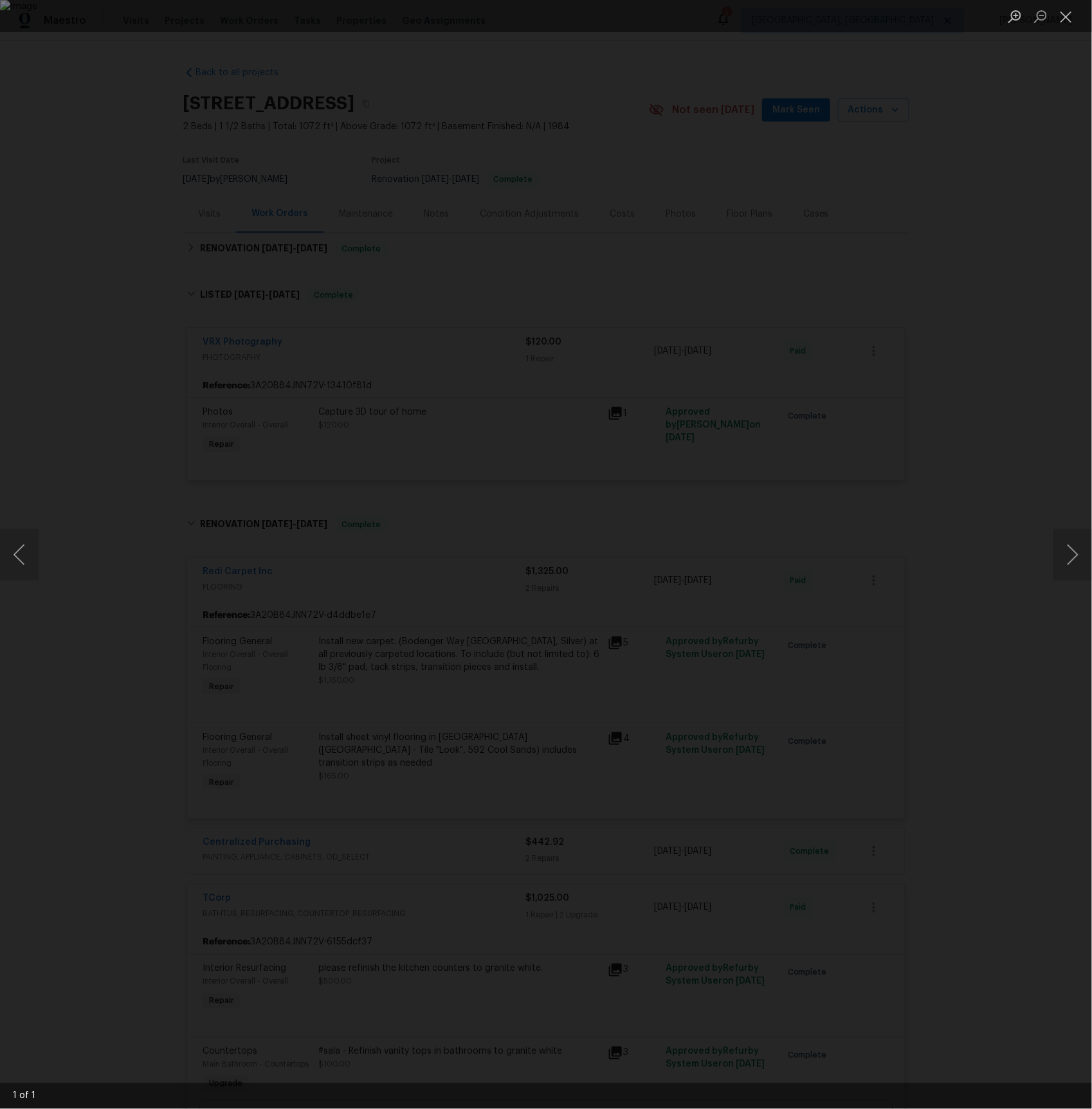
click at [102, 301] on div "Lightbox" at bounding box center [546, 554] width 1092 height 1109
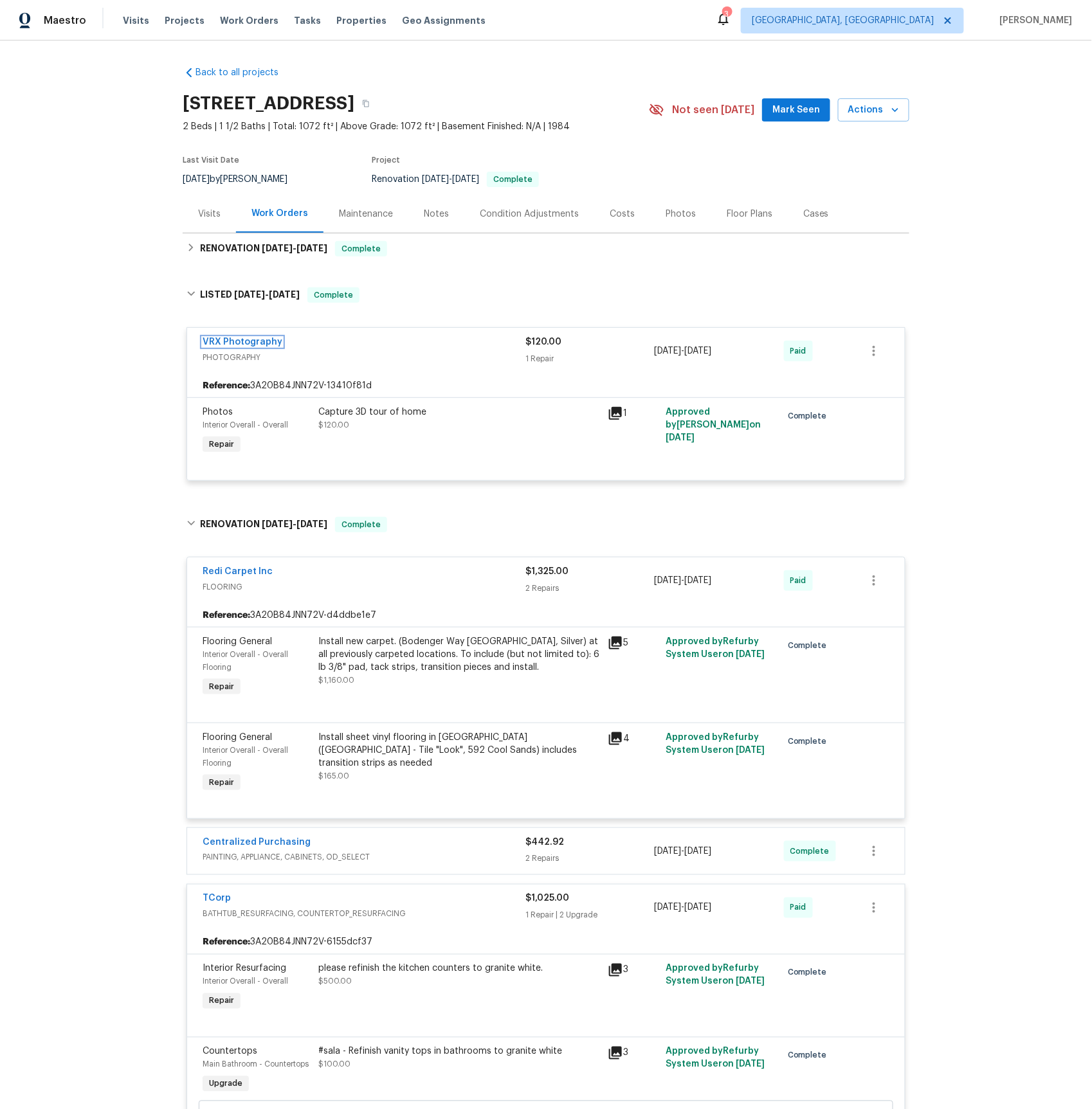
drag, startPoint x: 238, startPoint y: 342, endPoint x: 293, endPoint y: 343, distance: 55.0
click at [239, 342] on link "VRX Photography" at bounding box center [242, 342] width 80 height 9
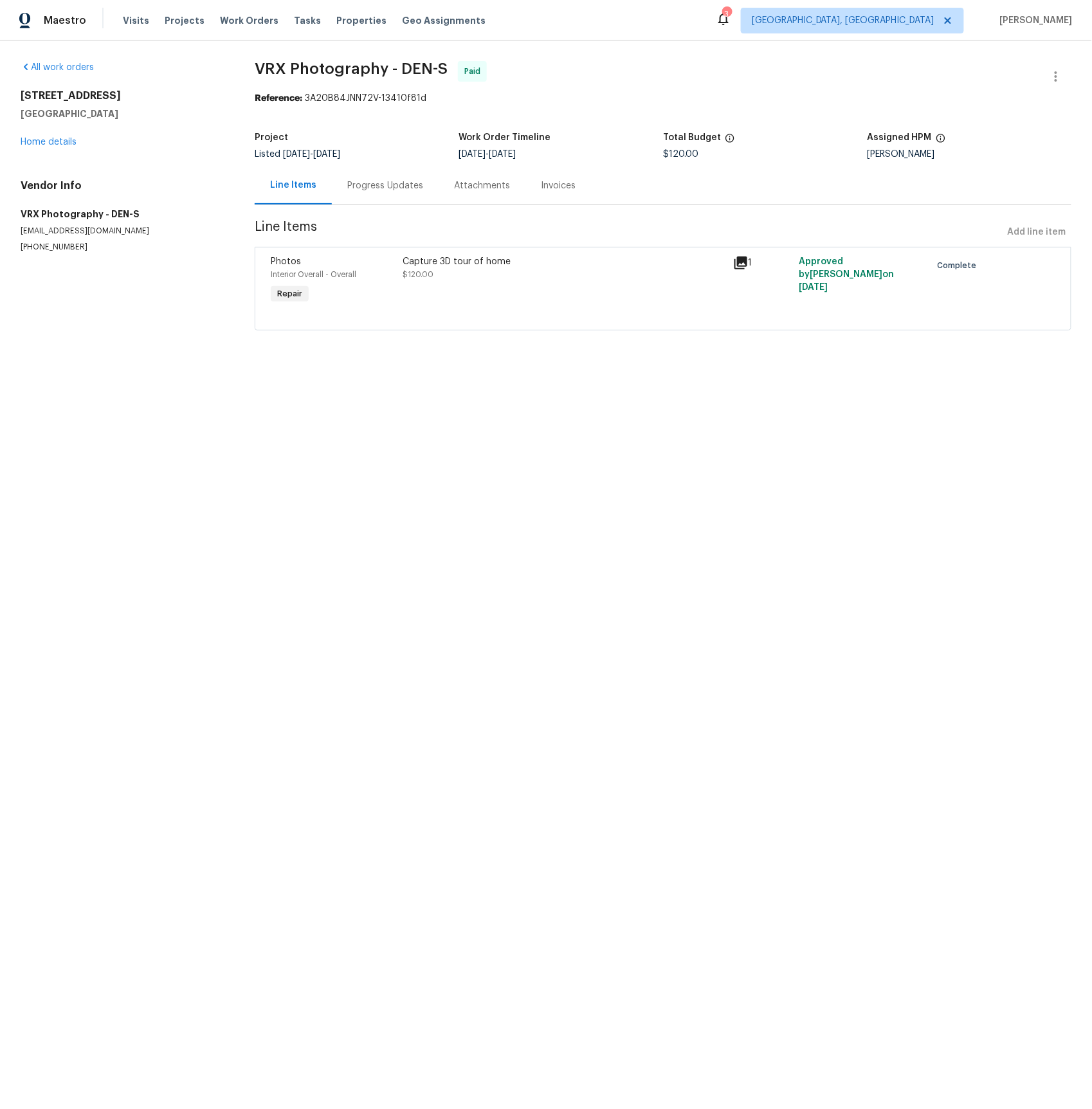
drag, startPoint x: 373, startPoint y: 184, endPoint x: 375, endPoint y: 192, distance: 8.2
click at [373, 184] on div "Progress Updates" at bounding box center [384, 186] width 76 height 13
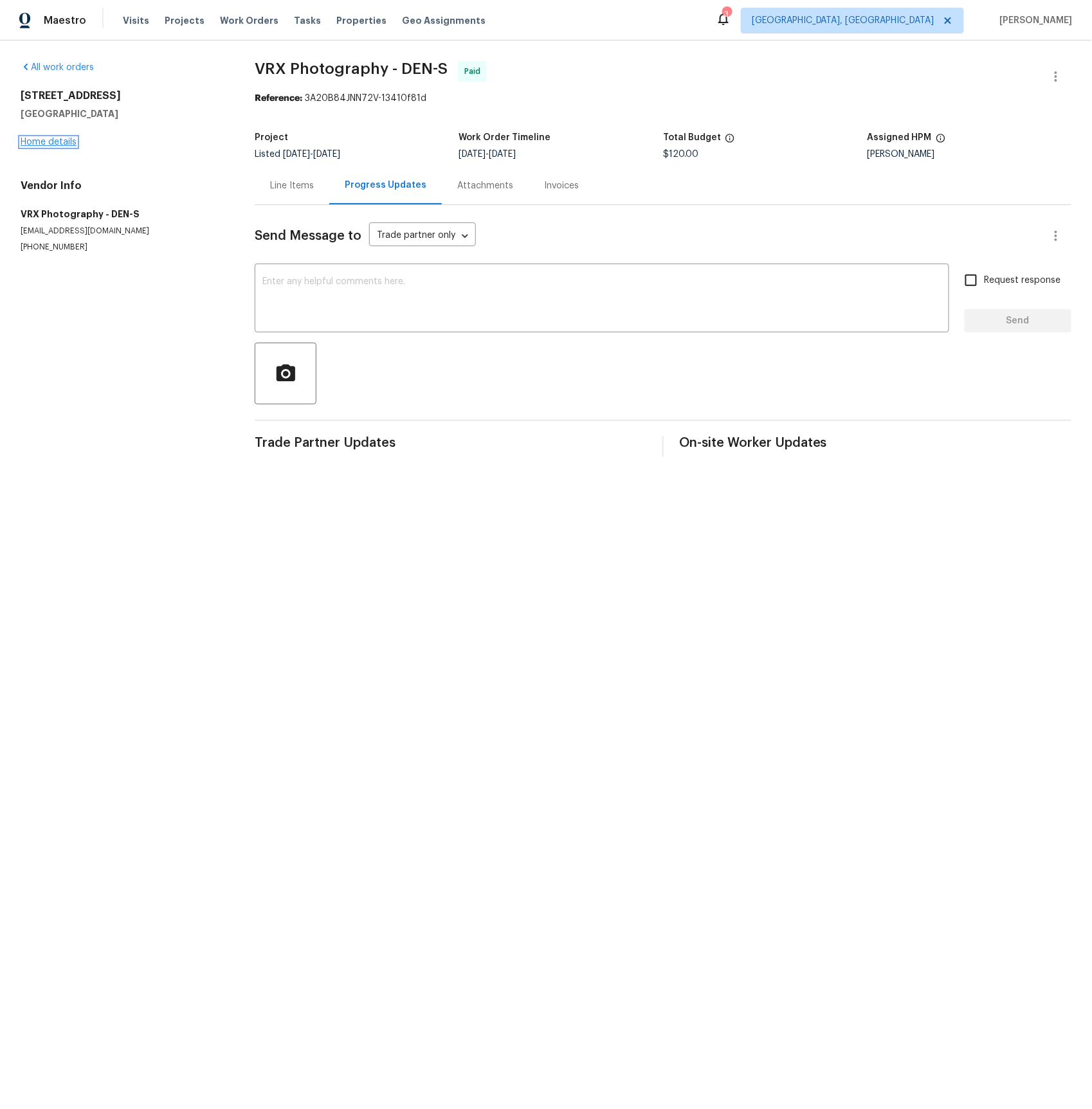
click at [49, 142] on link "Home details" at bounding box center [49, 142] width 56 height 9
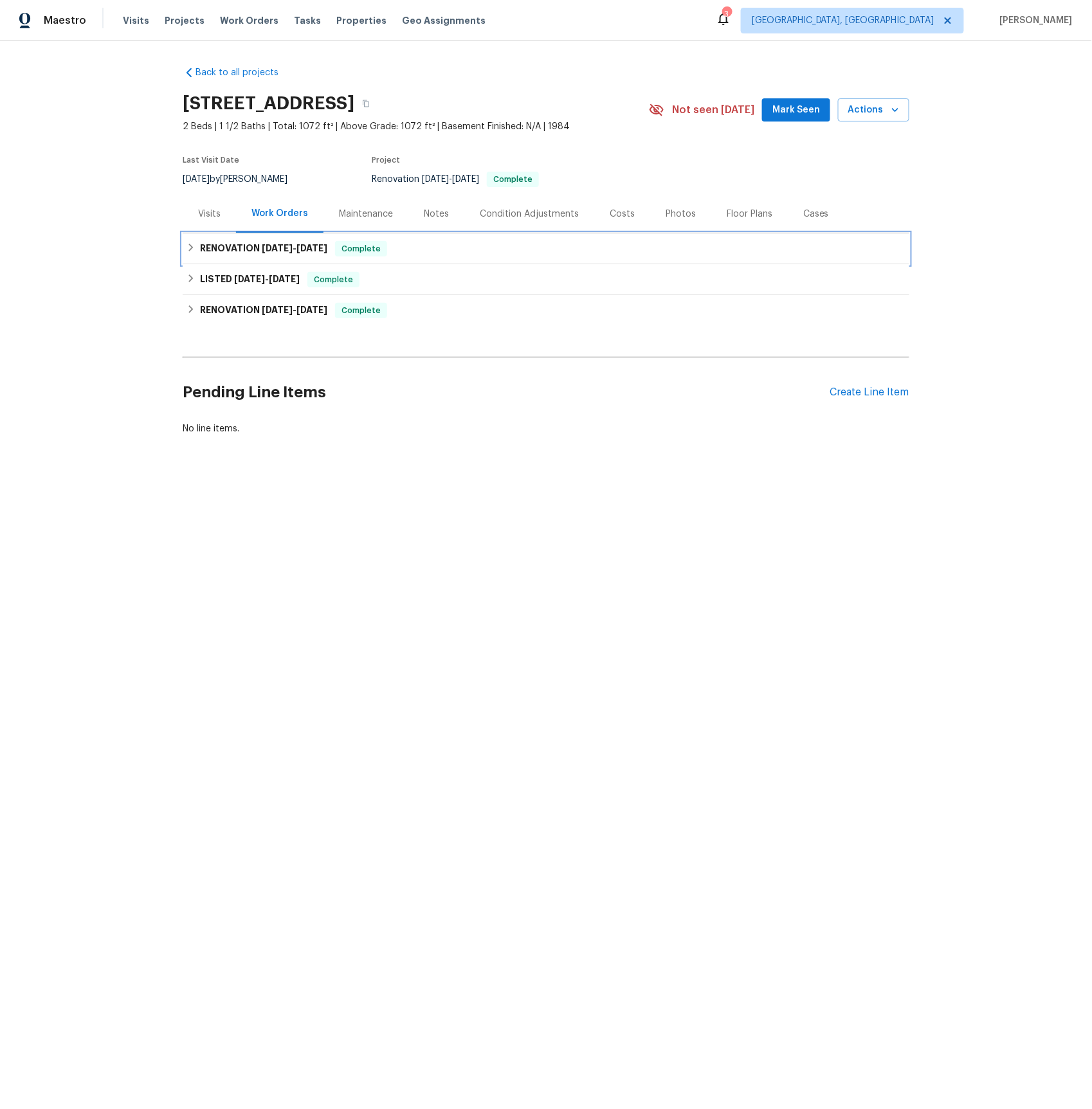
drag, startPoint x: 247, startPoint y: 242, endPoint x: 259, endPoint y: 267, distance: 27.7
click at [247, 242] on h6 "RENOVATION [DATE] - [DATE]" at bounding box center [263, 249] width 128 height 16
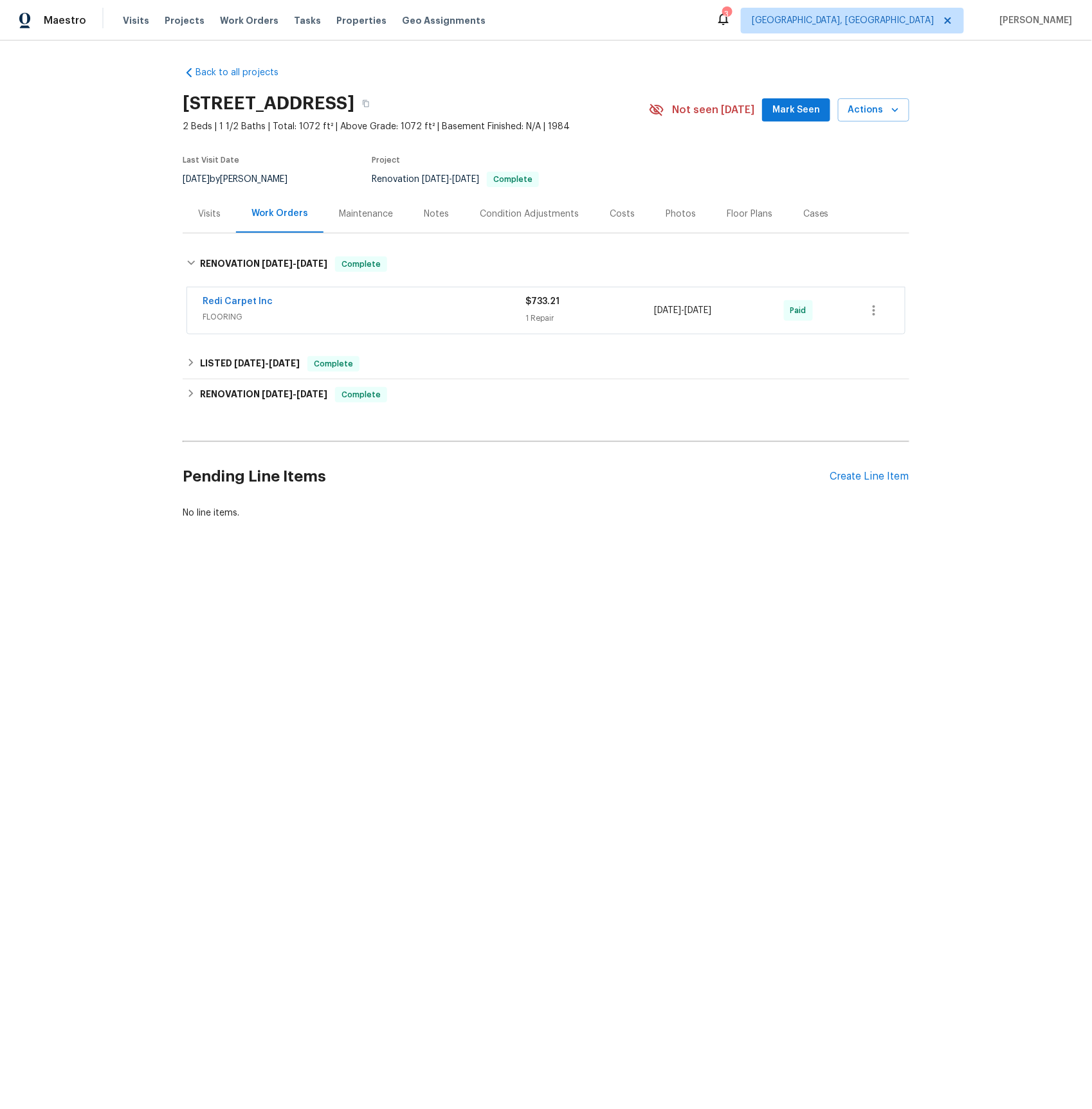
click at [223, 317] on span "FLOORING" at bounding box center [364, 317] width 323 height 13
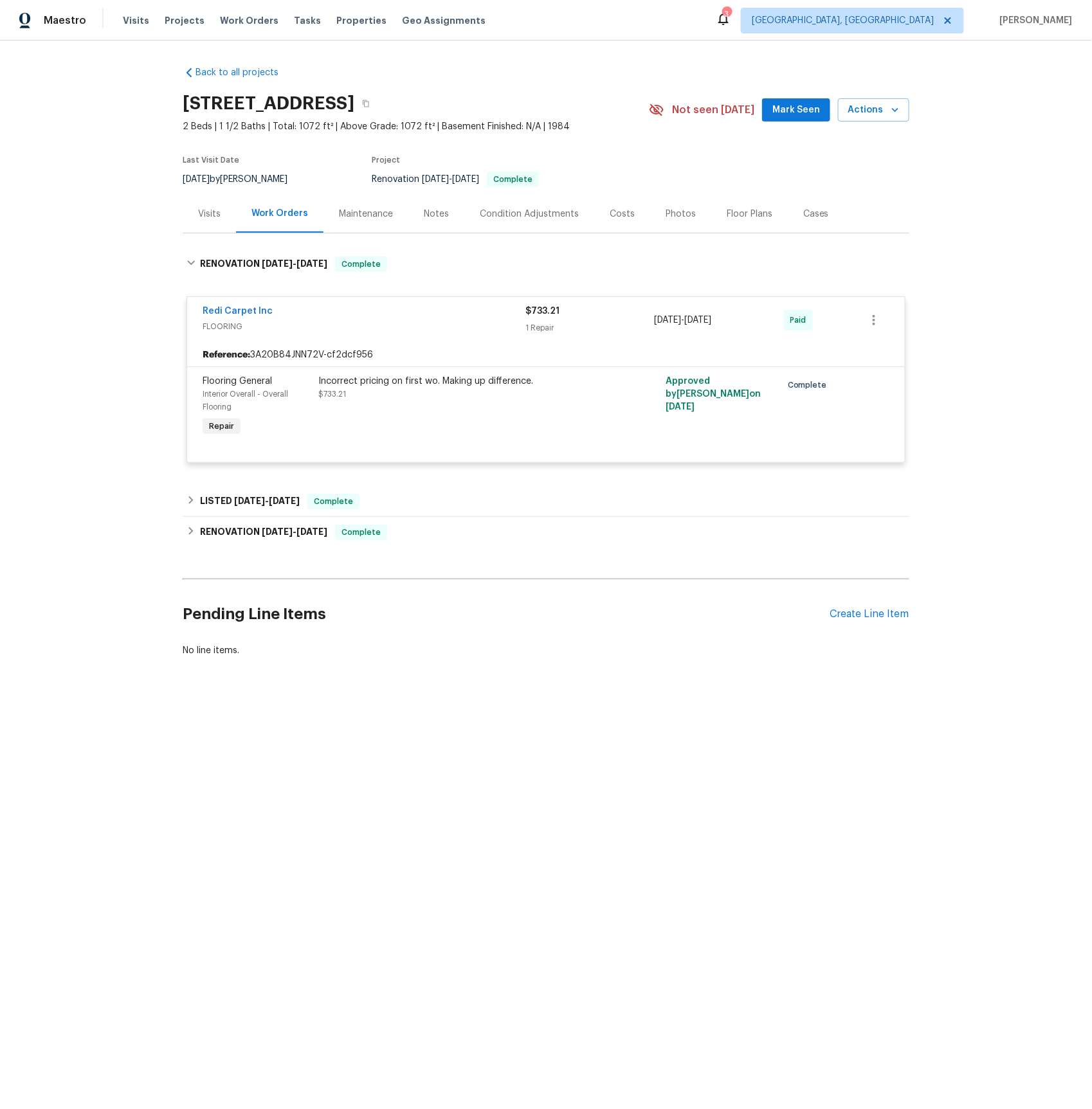
drag, startPoint x: 199, startPoint y: 214, endPoint x: 228, endPoint y: 212, distance: 29.1
click at [199, 214] on div "Visits" at bounding box center [209, 214] width 23 height 13
